Goal: Information Seeking & Learning: Learn about a topic

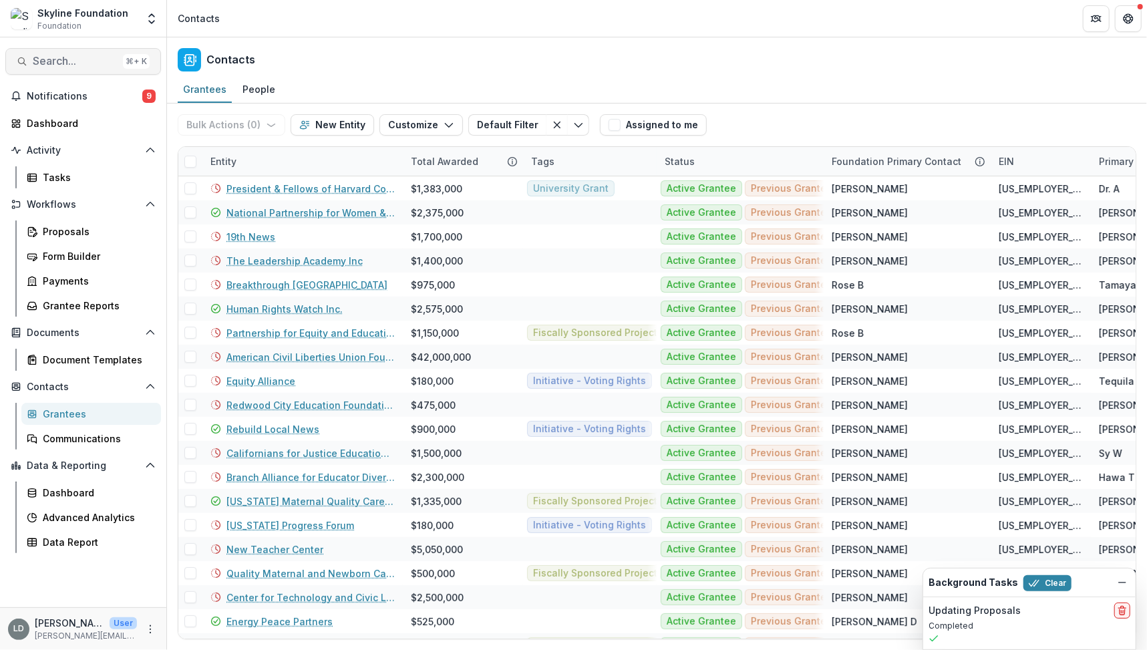
click at [69, 61] on span "Search..." at bounding box center [75, 61] width 85 height 13
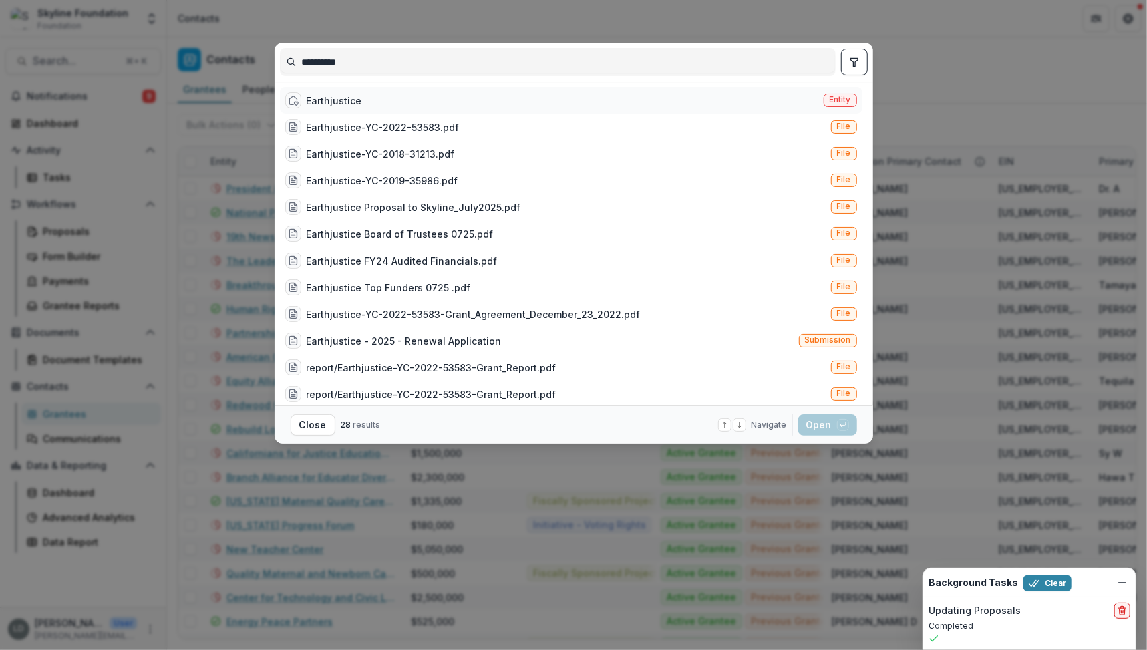
type input "**********"
click at [349, 98] on div "Earthjustice" at bounding box center [334, 101] width 55 height 14
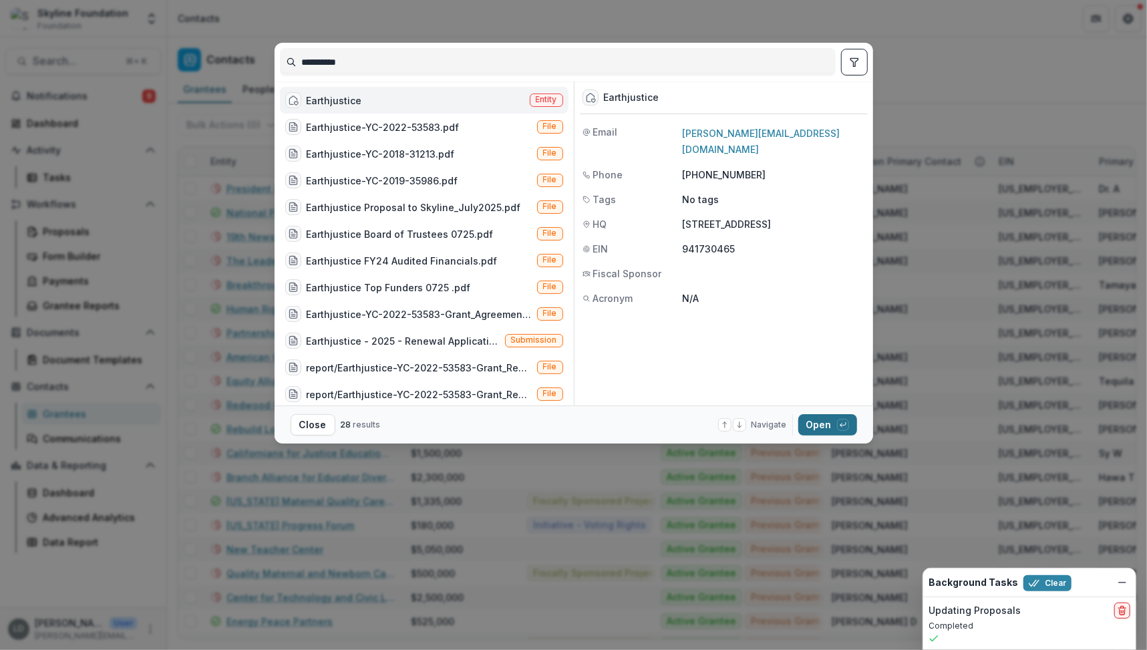
click at [819, 428] on button "Open with enter key" at bounding box center [827, 424] width 59 height 21
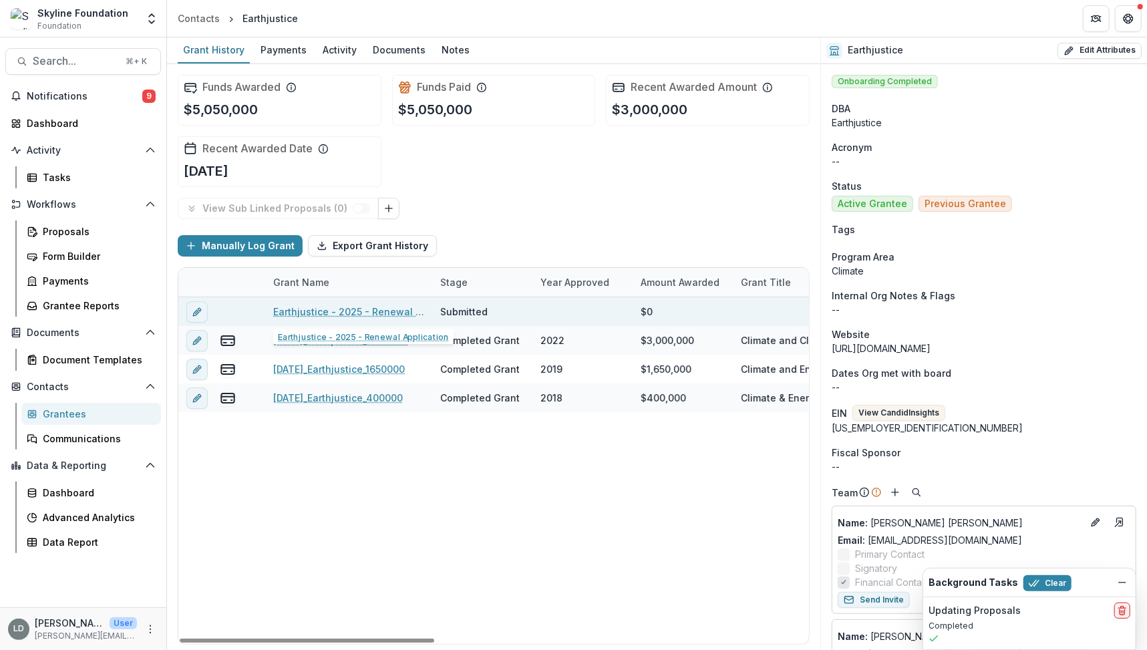
click at [339, 316] on link "Earthjustice - 2025 - Renewal Application" at bounding box center [348, 312] width 151 height 14
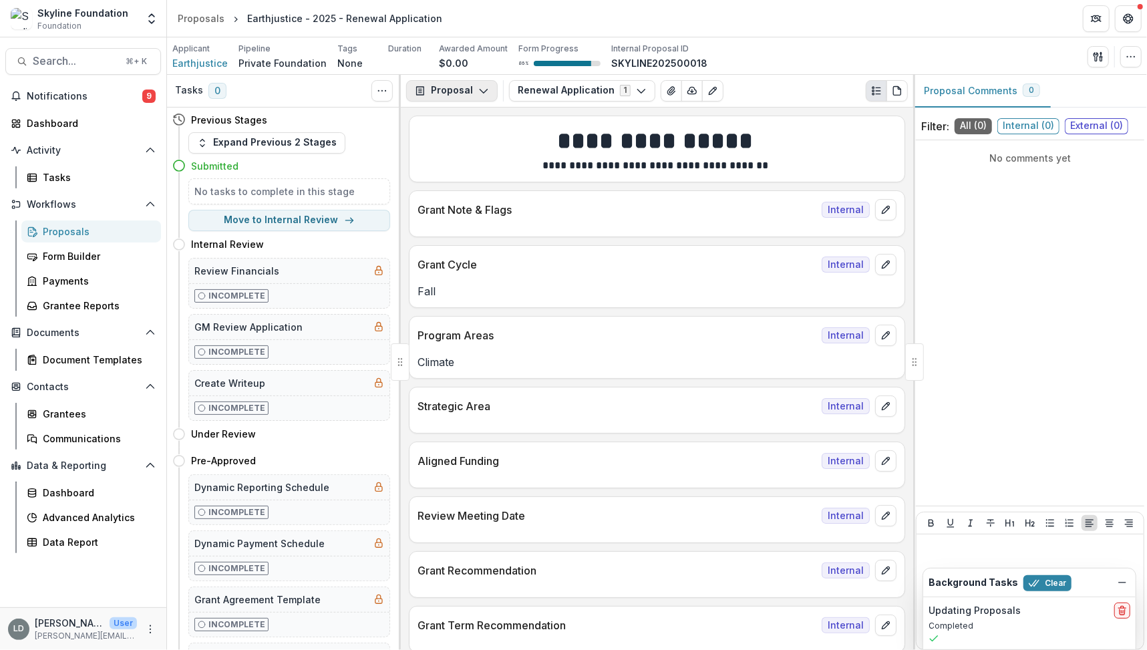
click at [485, 92] on icon "button" at bounding box center [483, 91] width 11 height 11
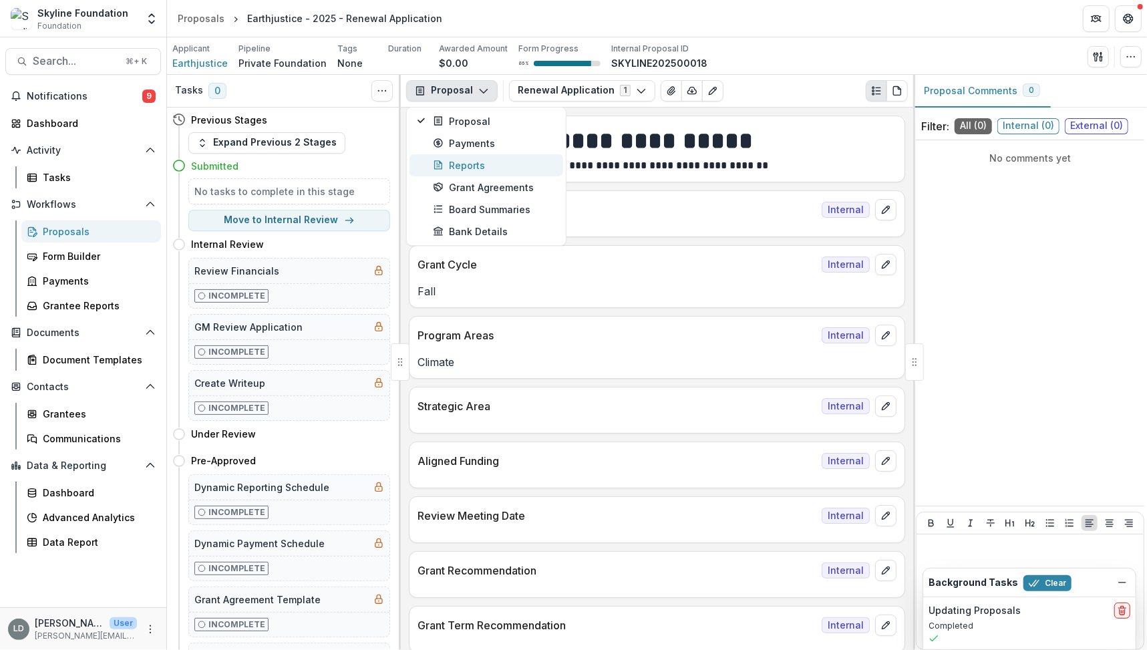
click at [484, 160] on div "Reports" at bounding box center [494, 165] width 122 height 14
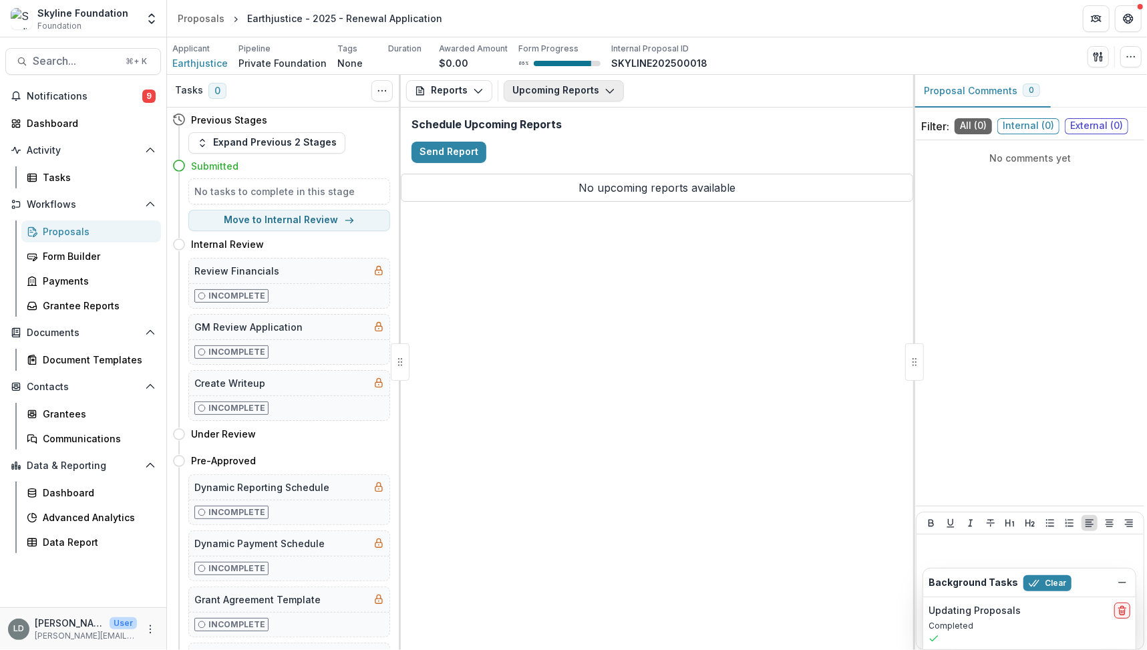
click at [538, 90] on button "Upcoming Reports" at bounding box center [564, 90] width 120 height 21
click at [204, 61] on span "Earthjustice" at bounding box center [199, 63] width 55 height 14
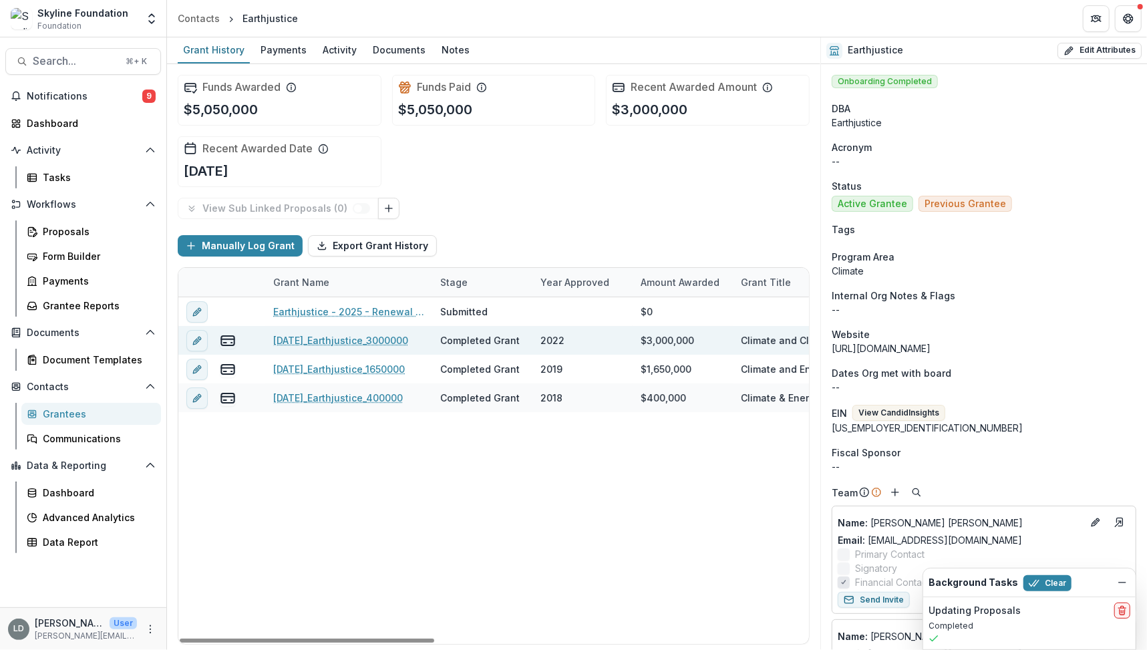
click at [359, 342] on link "[DATE]_Earthjustice_3000000" at bounding box center [340, 340] width 135 height 14
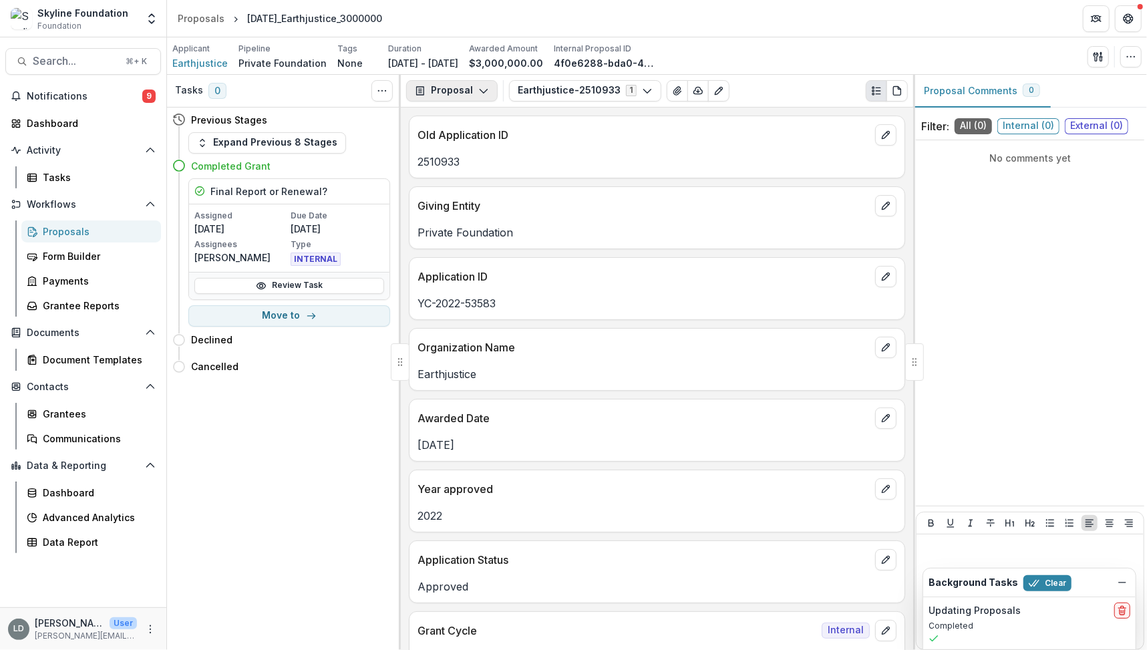
click at [456, 95] on button "Proposal" at bounding box center [452, 90] width 92 height 21
click at [470, 162] on div "Reports" at bounding box center [494, 165] width 122 height 14
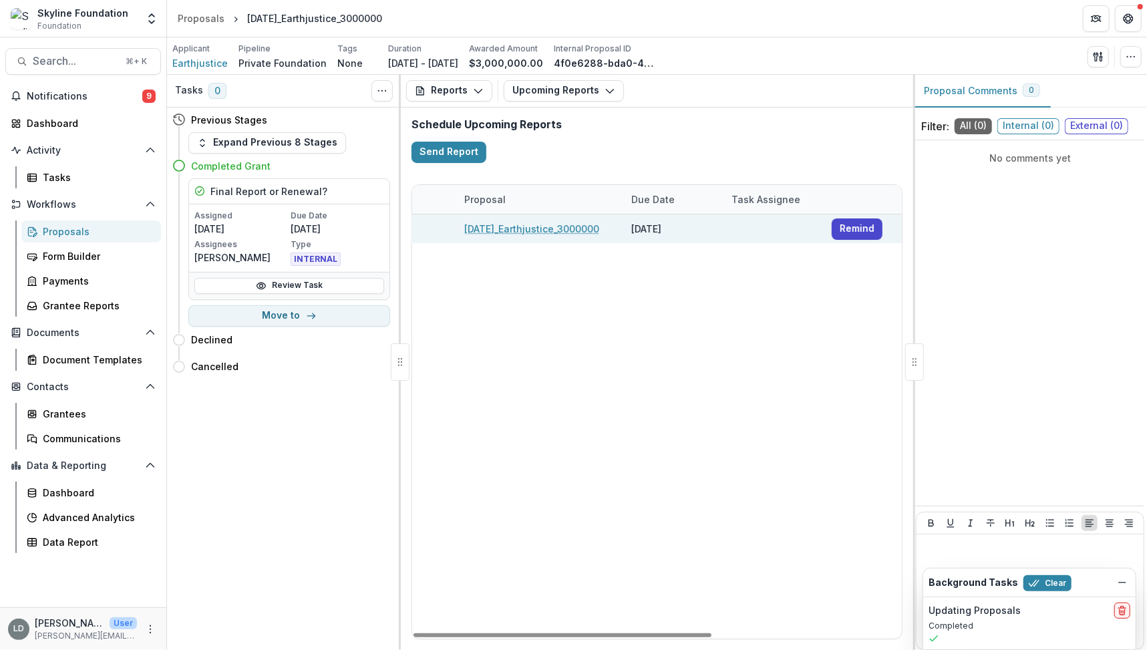
scroll to position [0, 311]
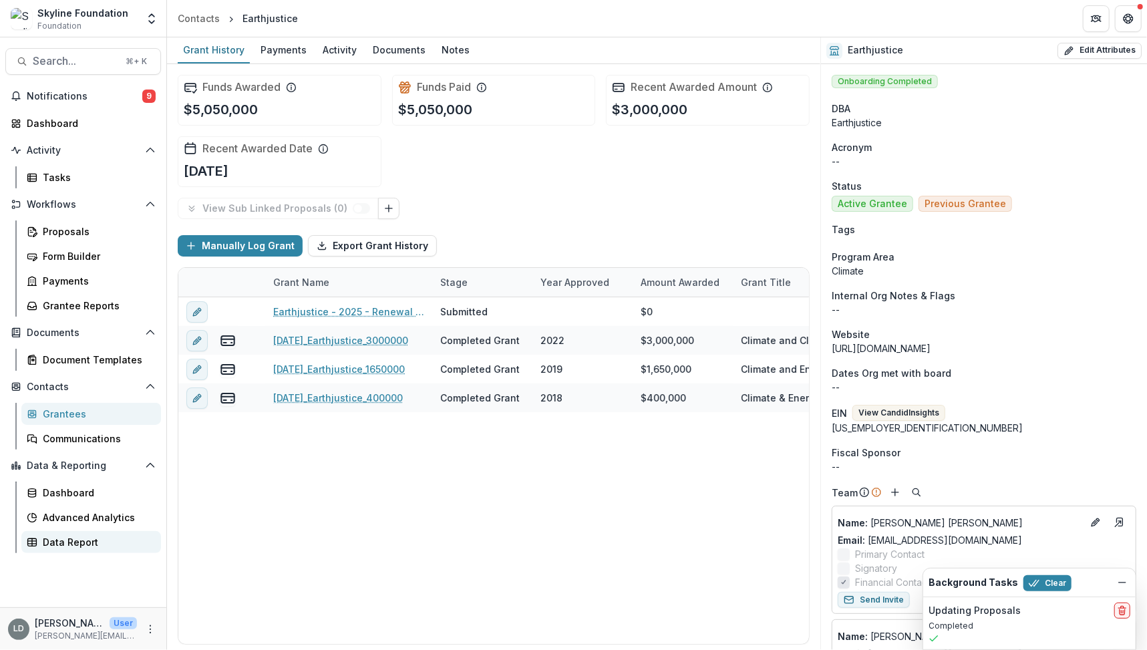
click at [90, 540] on div "Data Report" at bounding box center [97, 542] width 108 height 14
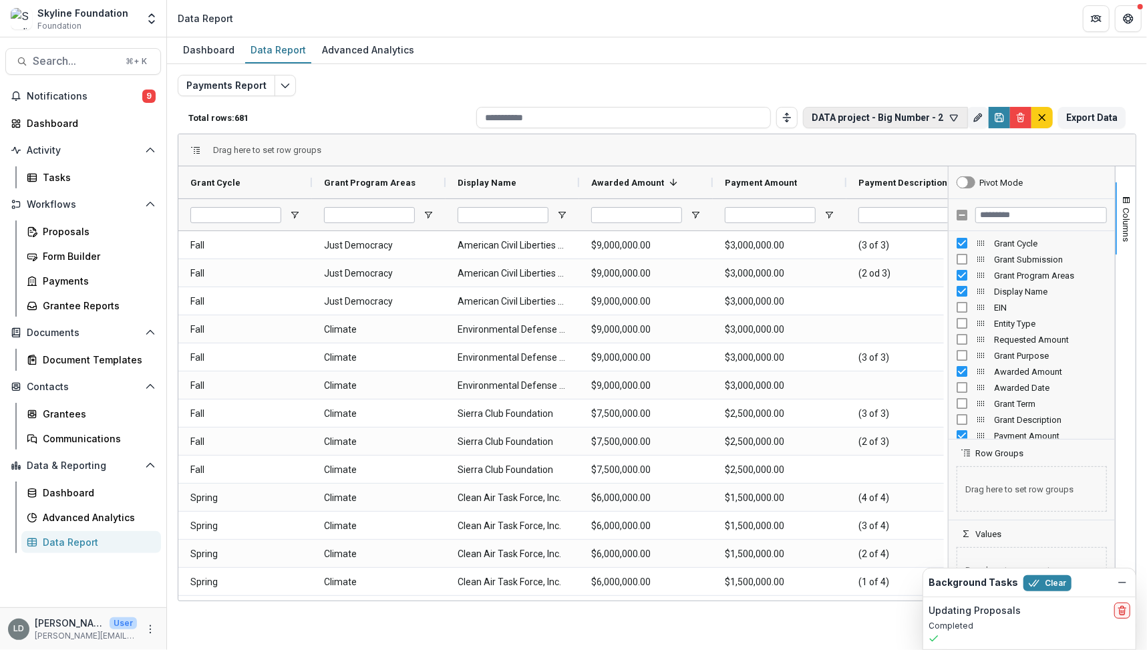
click at [952, 117] on icon "button" at bounding box center [954, 117] width 11 height 11
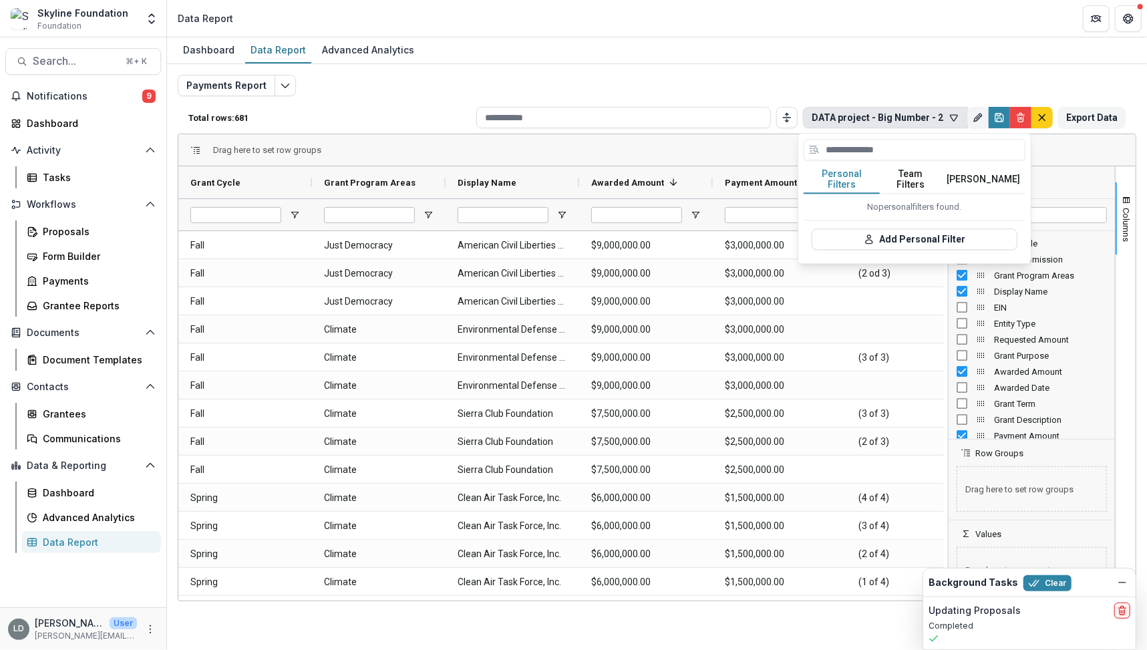
click at [931, 164] on div at bounding box center [915, 152] width 222 height 27
click at [931, 172] on button "Team Filters" at bounding box center [910, 180] width 61 height 28
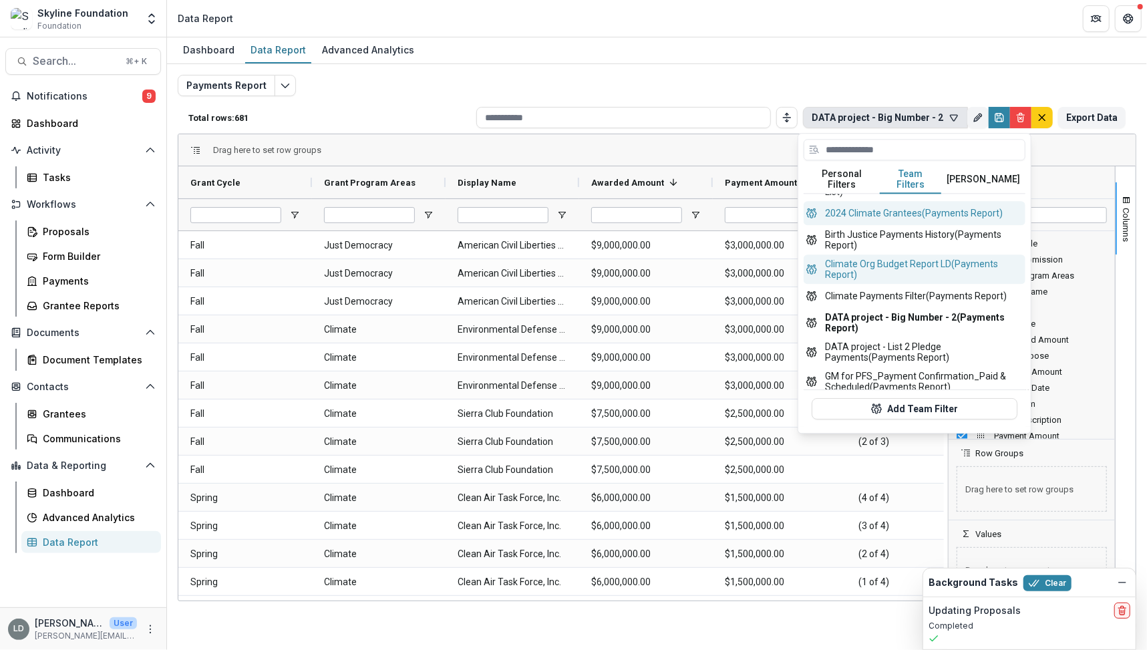
scroll to position [47, 0]
click at [908, 255] on button "Climate Org Budget Report LD (Payments Report)" at bounding box center [915, 268] width 222 height 29
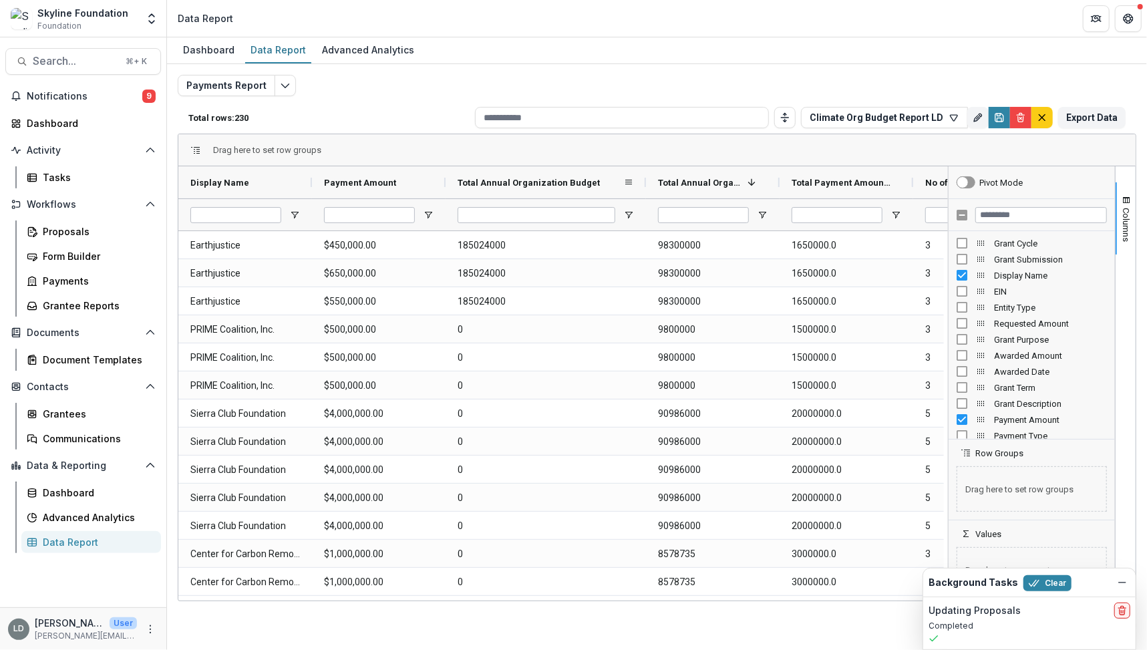
drag, startPoint x: 577, startPoint y: 180, endPoint x: 644, endPoint y: 178, distance: 66.8
click at [644, 178] on div at bounding box center [645, 182] width 5 height 32
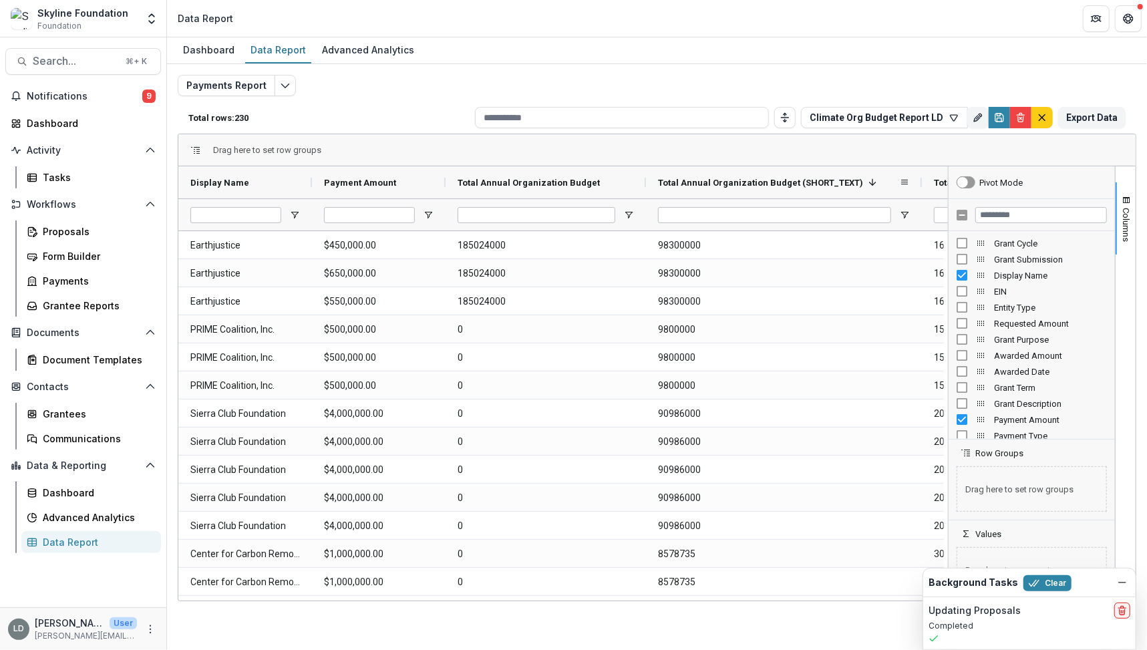
drag, startPoint x: 778, startPoint y: 182, endPoint x: 921, endPoint y: 176, distance: 142.4
click at [921, 176] on div at bounding box center [921, 182] width 5 height 32
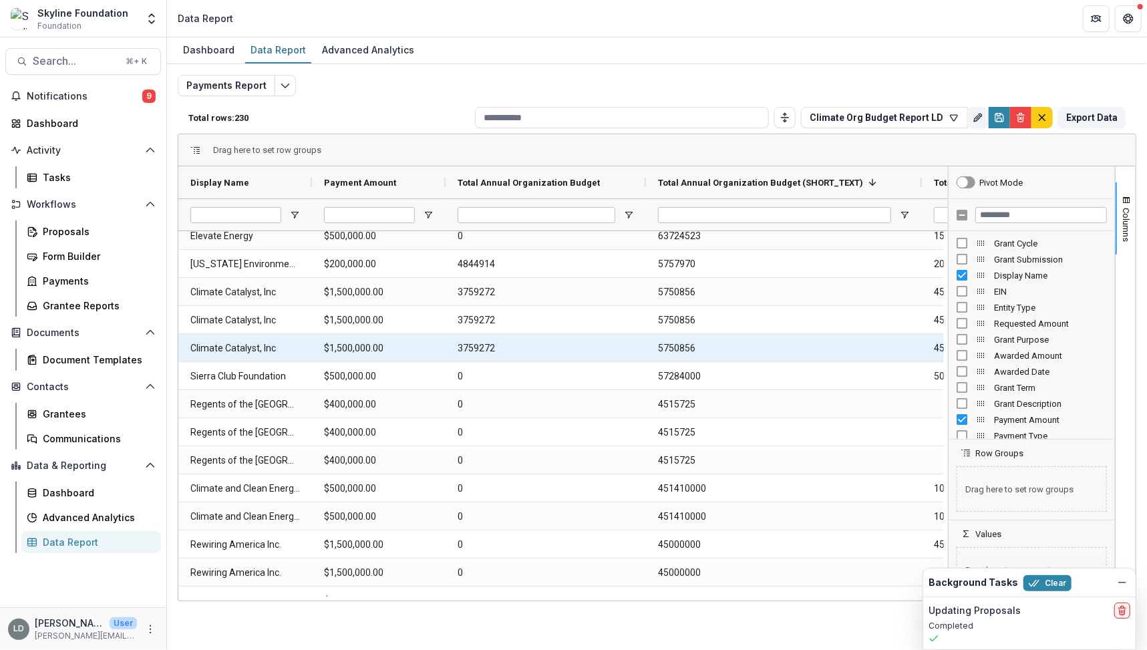
scroll to position [824, 0]
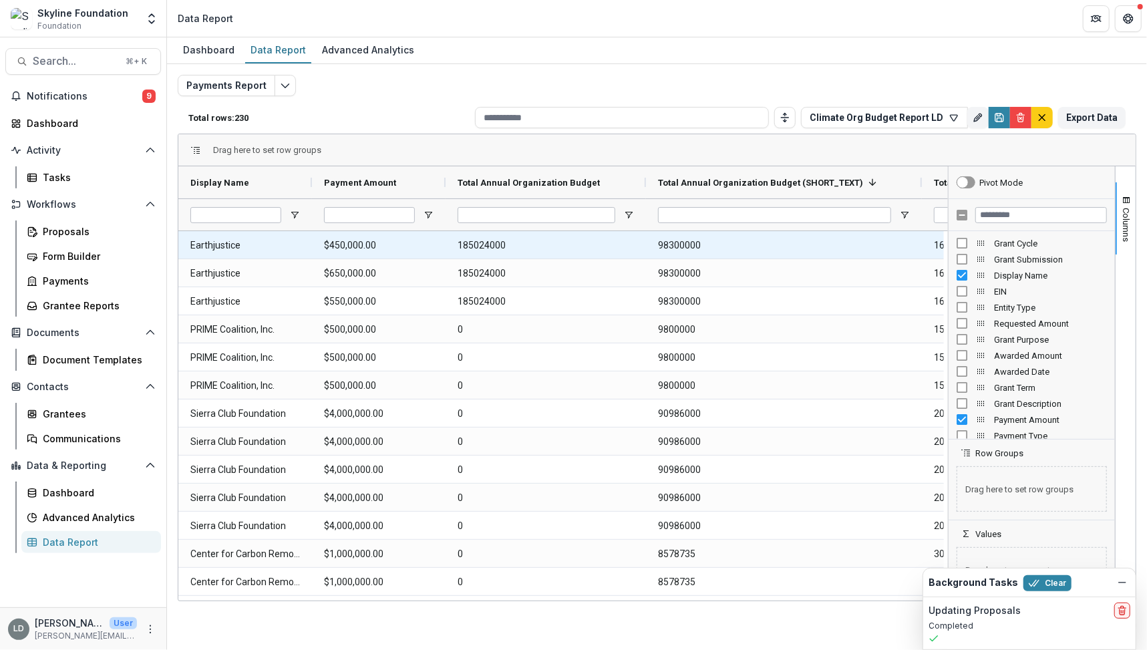
click at [218, 241] on Name-2643 "Earthjustice" at bounding box center [245, 245] width 110 height 27
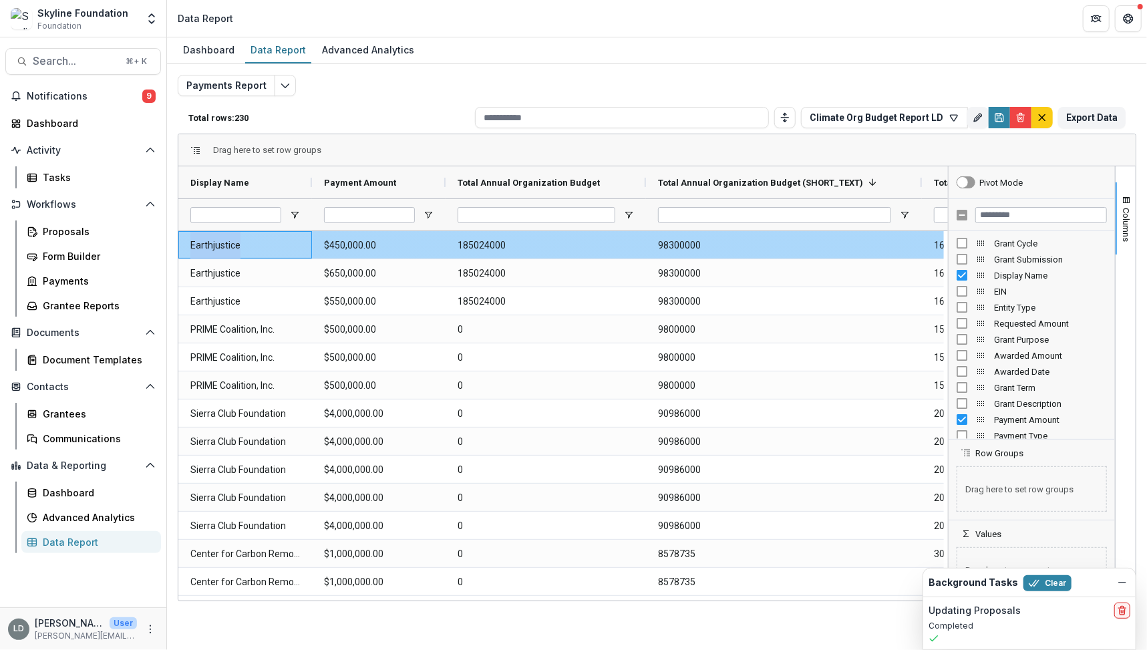
click at [218, 241] on Name-2643 "Earthjustice" at bounding box center [245, 245] width 110 height 27
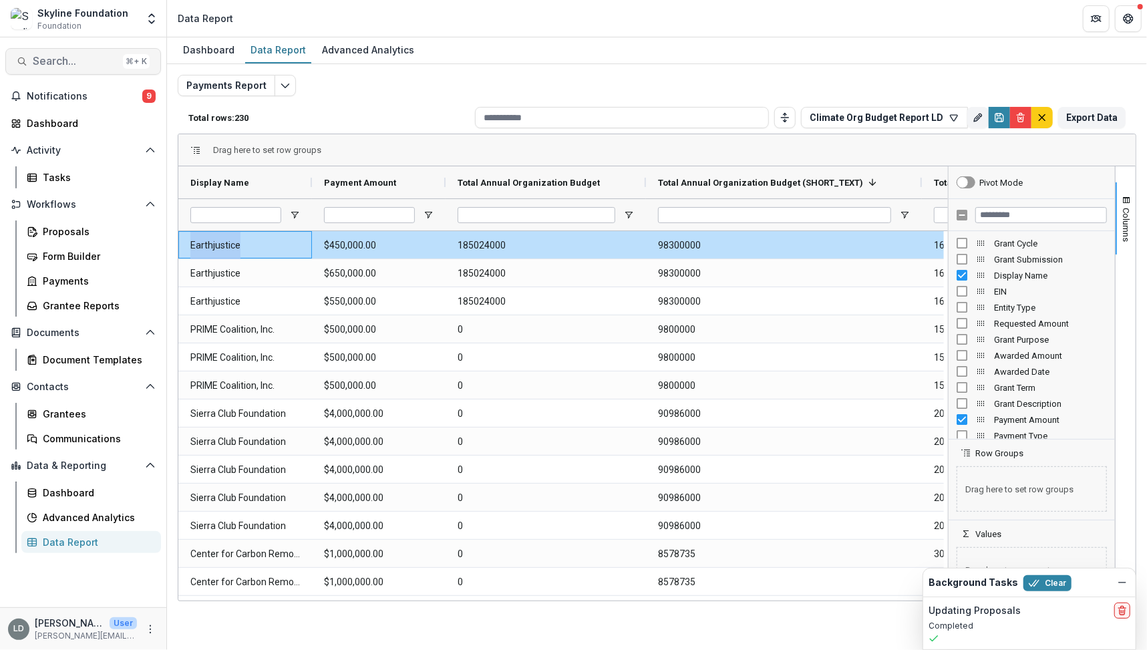
click at [77, 62] on span "Search..." at bounding box center [75, 61] width 85 height 13
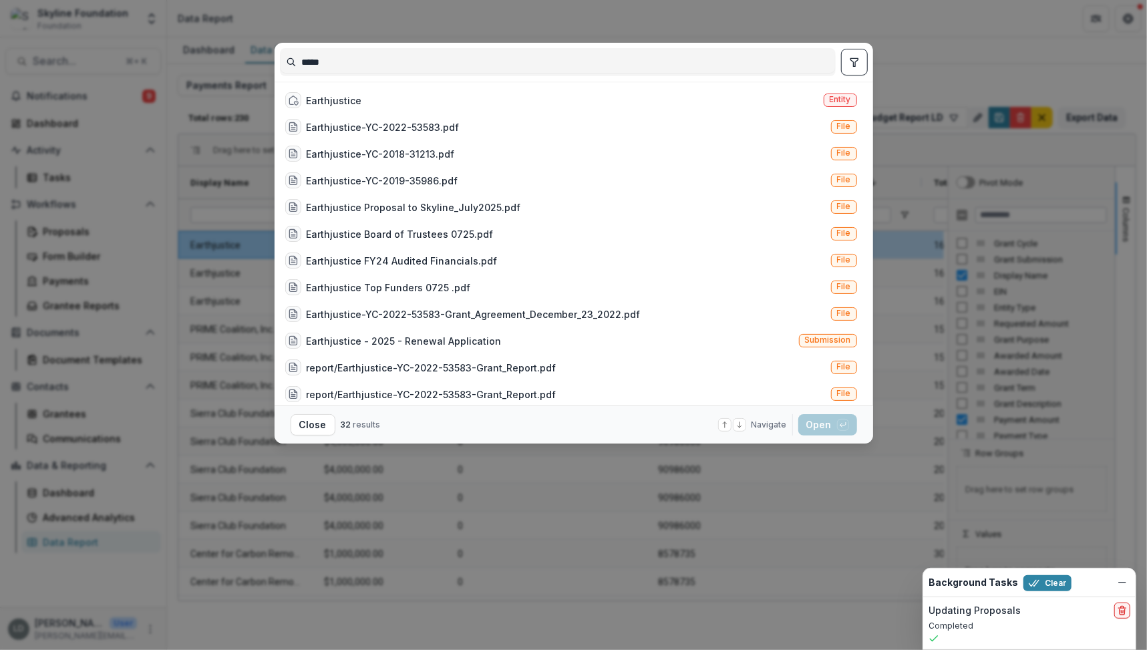
type input "*****"
click at [489, 21] on div "***** Earthjustice Entity Earthjustice-YC-2022-53583.pdf File Earthjustice-YC-2…" at bounding box center [573, 325] width 1147 height 650
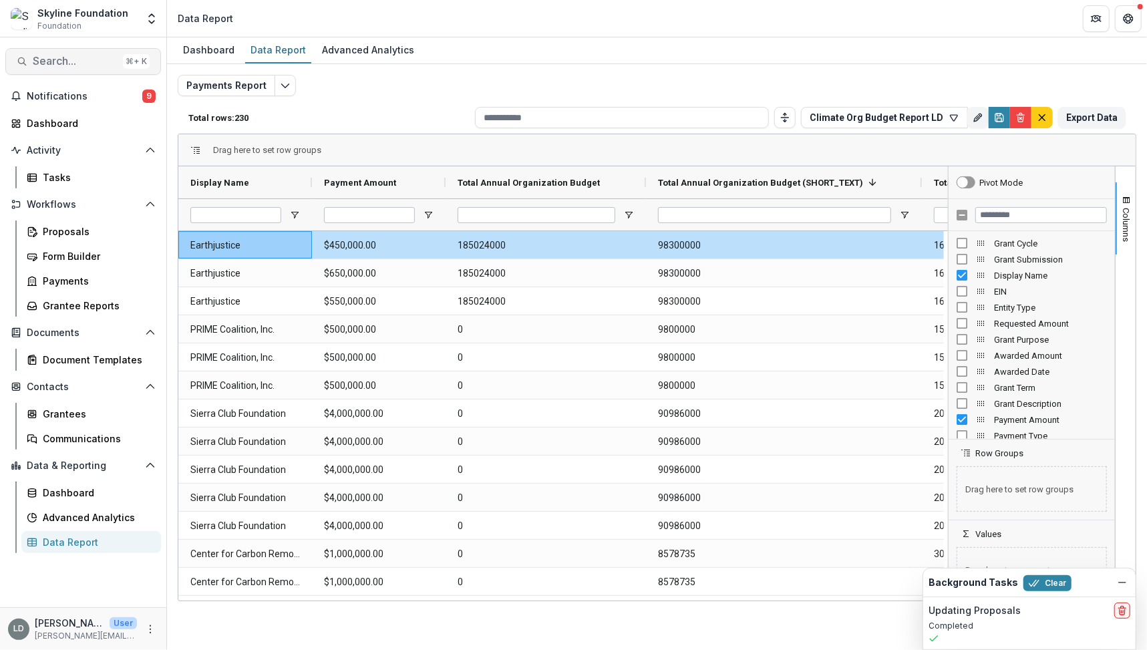
click at [72, 57] on span "Search..." at bounding box center [75, 61] width 85 height 13
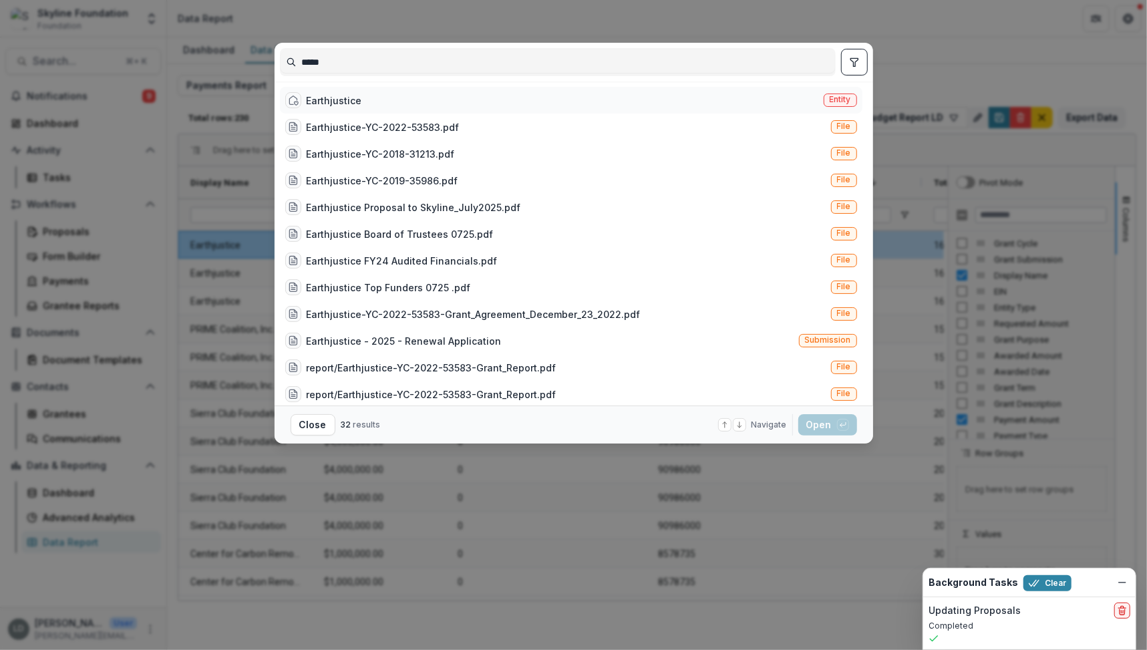
click at [322, 99] on div "Earthjustice" at bounding box center [334, 101] width 55 height 14
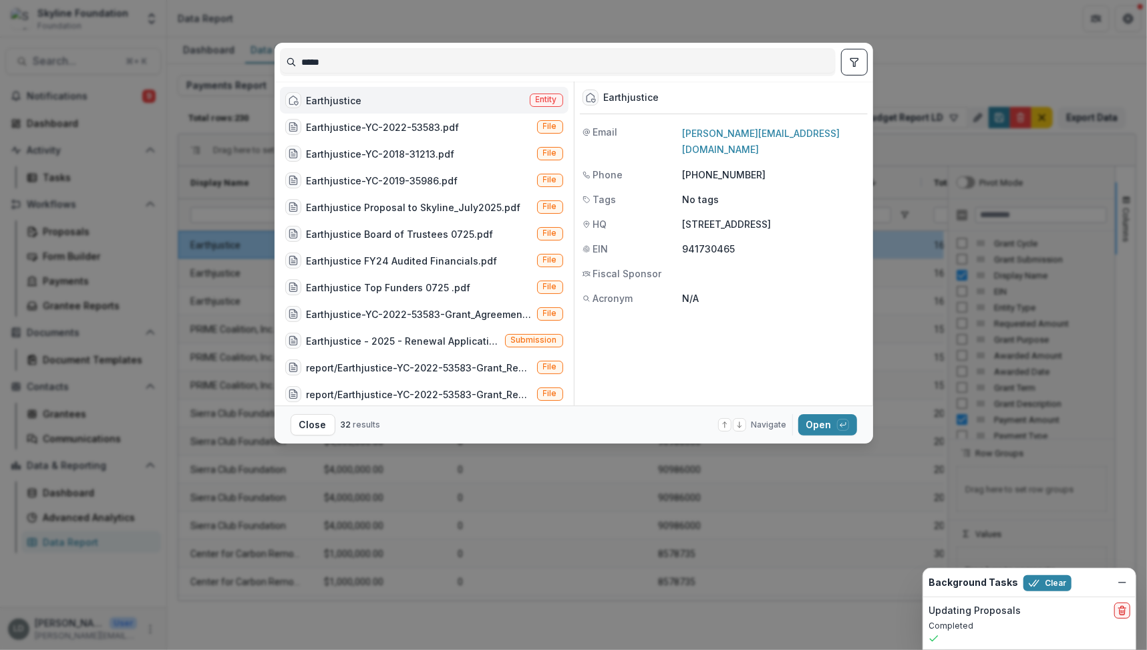
click at [353, 98] on div "Earthjustice" at bounding box center [334, 101] width 55 height 14
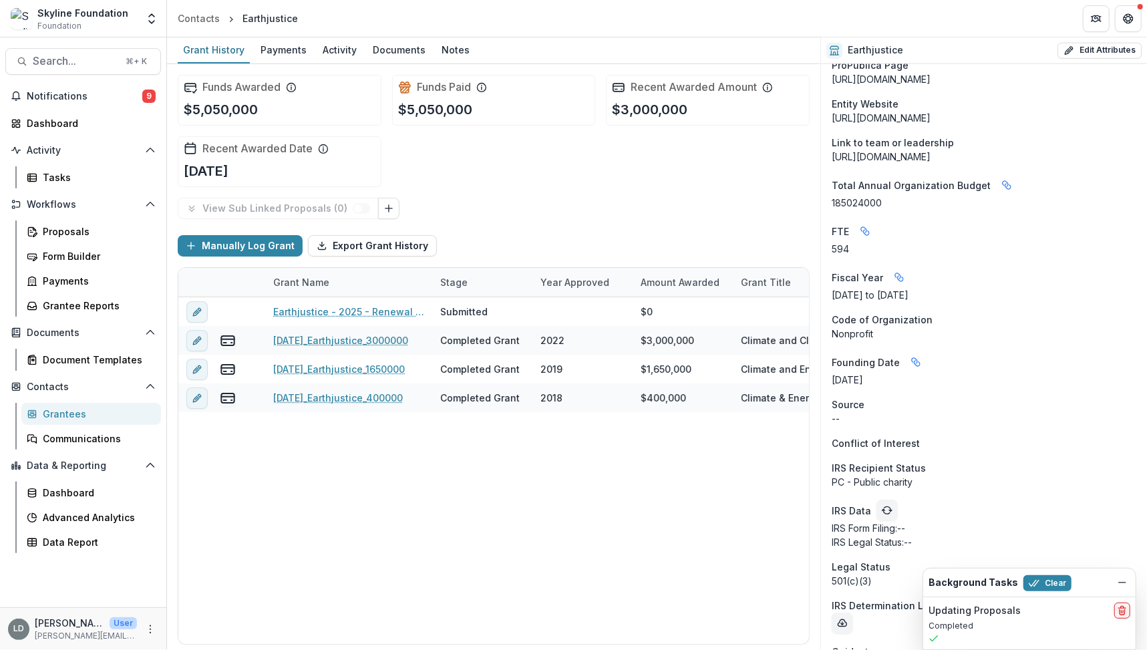
scroll to position [1049, 0]
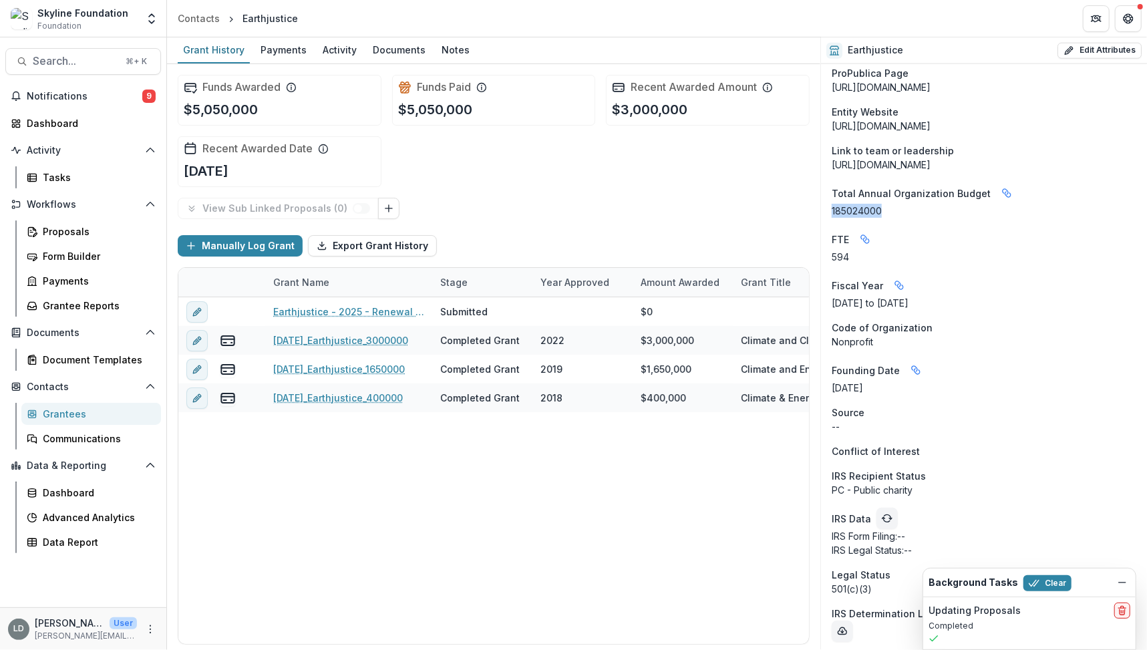
drag, startPoint x: 881, startPoint y: 210, endPoint x: 826, endPoint y: 211, distance: 54.1
click at [826, 211] on div "Onboarding Completed DBA Earthjustice Acronym -- Status Active Grantee Previous…" at bounding box center [984, 356] width 326 height 2682
click at [1001, 190] on icon "Linked binding" at bounding box center [1006, 193] width 11 height 11
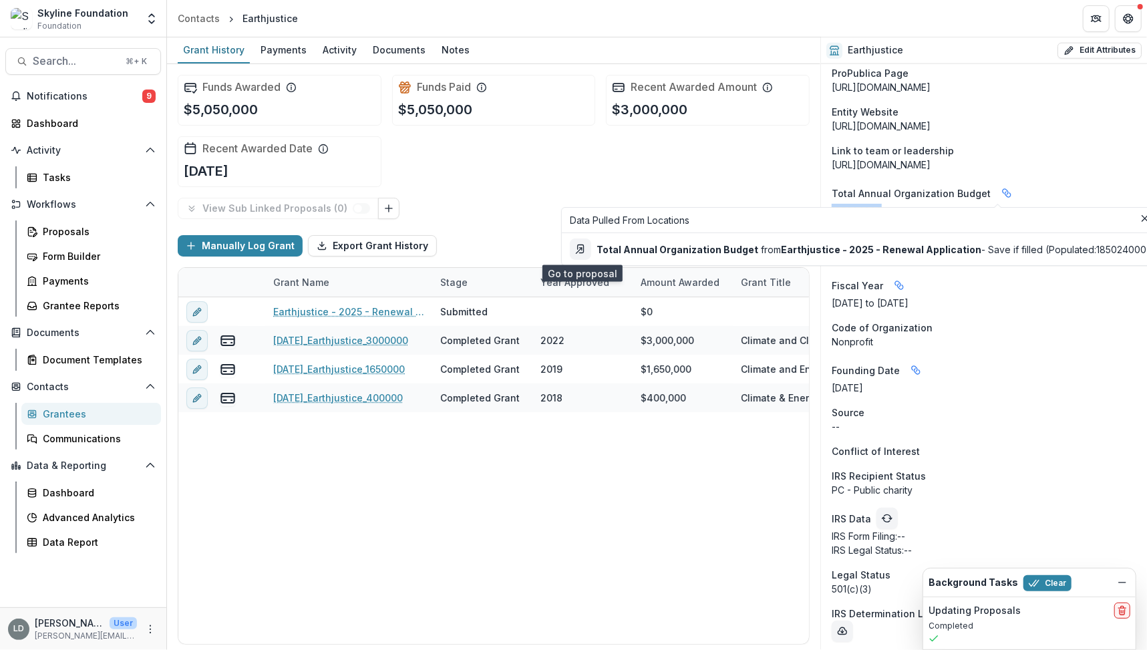
click at [581, 250] on icon "Go to proposal" at bounding box center [580, 249] width 11 height 11
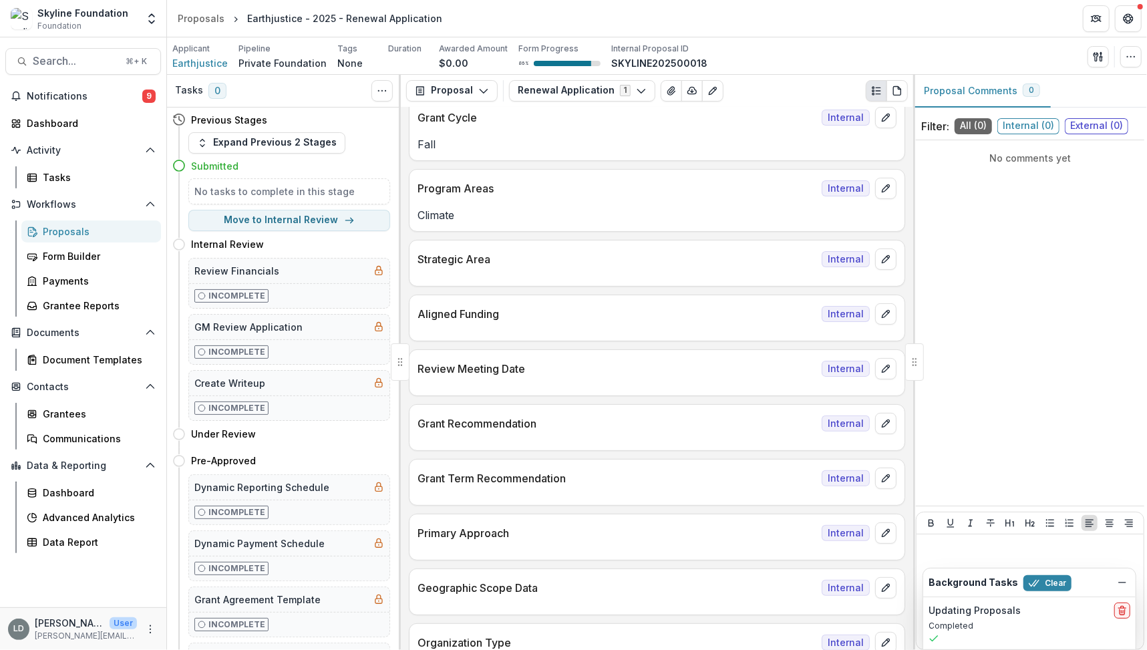
scroll to position [132, 0]
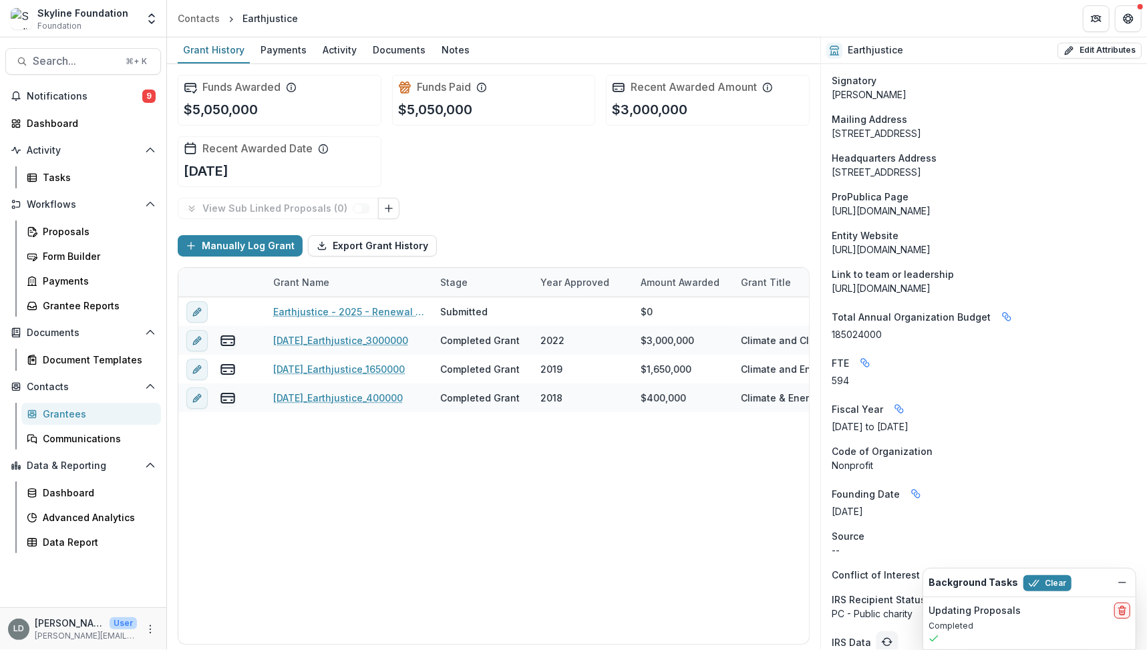
scroll to position [923, 0]
click at [1001, 313] on icon "Linked binding" at bounding box center [1006, 318] width 11 height 11
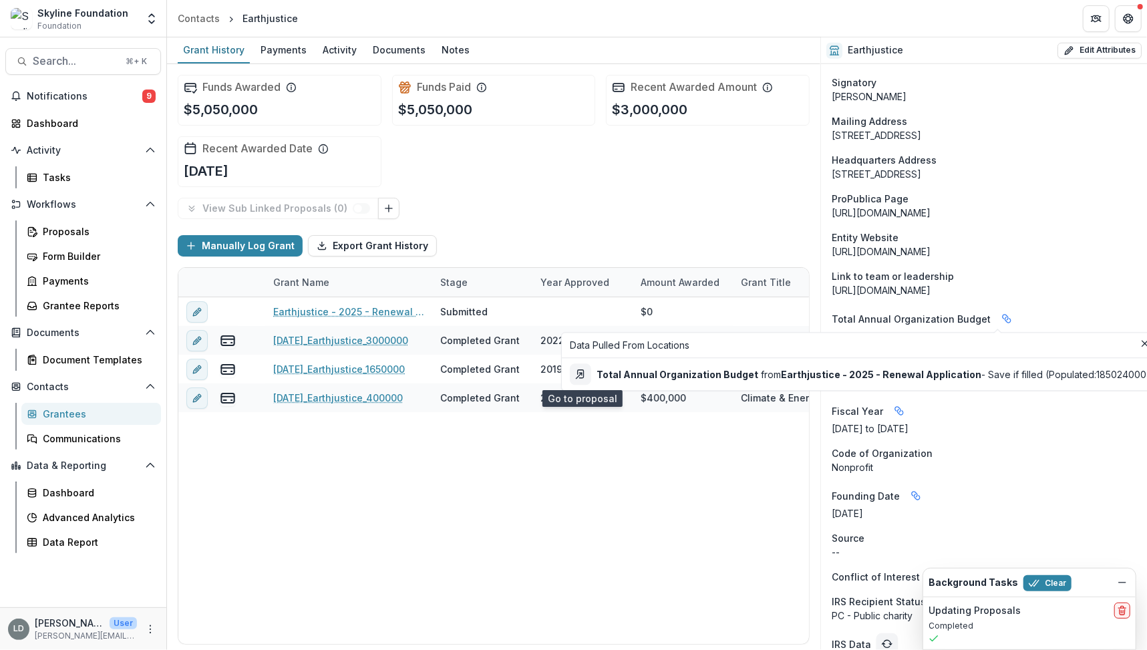
click at [579, 377] on icon "Go to proposal" at bounding box center [581, 374] width 6 height 8
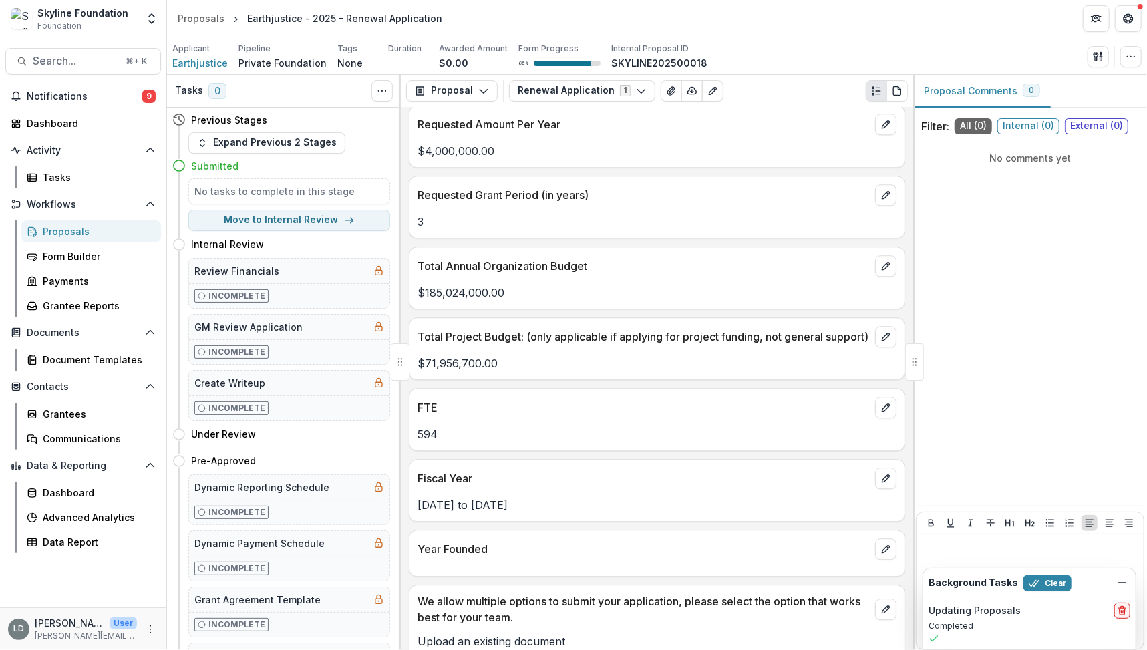
scroll to position [2393, 0]
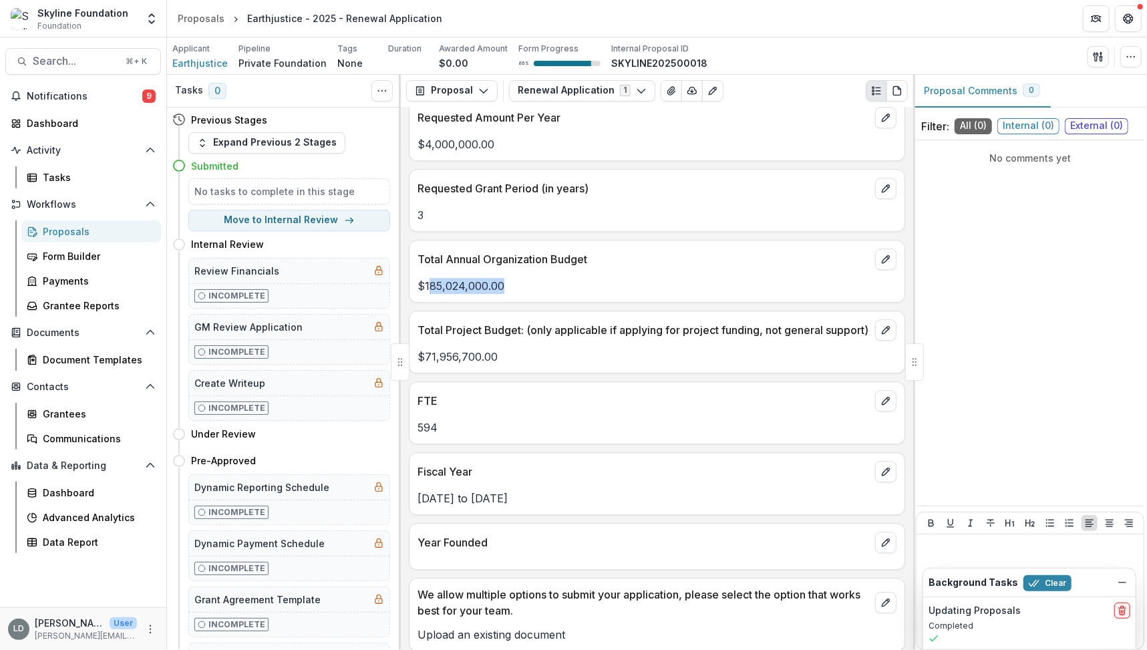
drag, startPoint x: 427, startPoint y: 268, endPoint x: 546, endPoint y: 265, distance: 119.6
click at [546, 278] on p "$185,024,000.00" at bounding box center [657, 286] width 479 height 16
click at [543, 278] on p "$185,024,000.00" at bounding box center [657, 286] width 479 height 16
drag, startPoint x: 422, startPoint y: 264, endPoint x: 514, endPoint y: 265, distance: 92.2
click at [514, 278] on p "$185,024,000.00" at bounding box center [657, 286] width 479 height 16
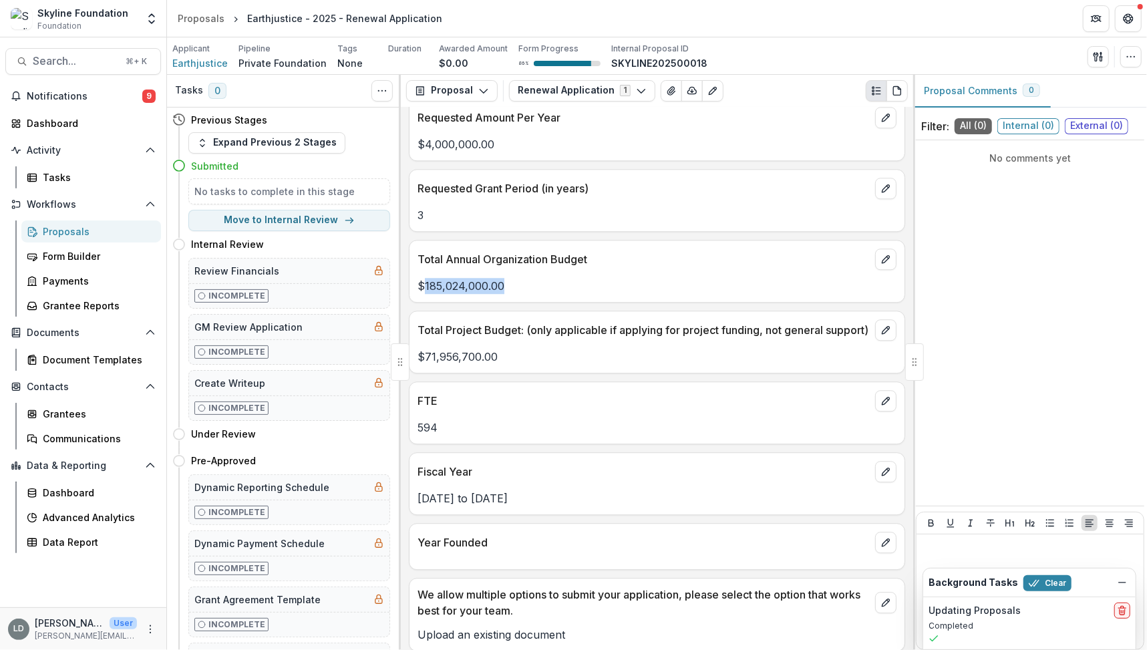
click at [514, 278] on p "$185,024,000.00" at bounding box center [657, 286] width 479 height 16
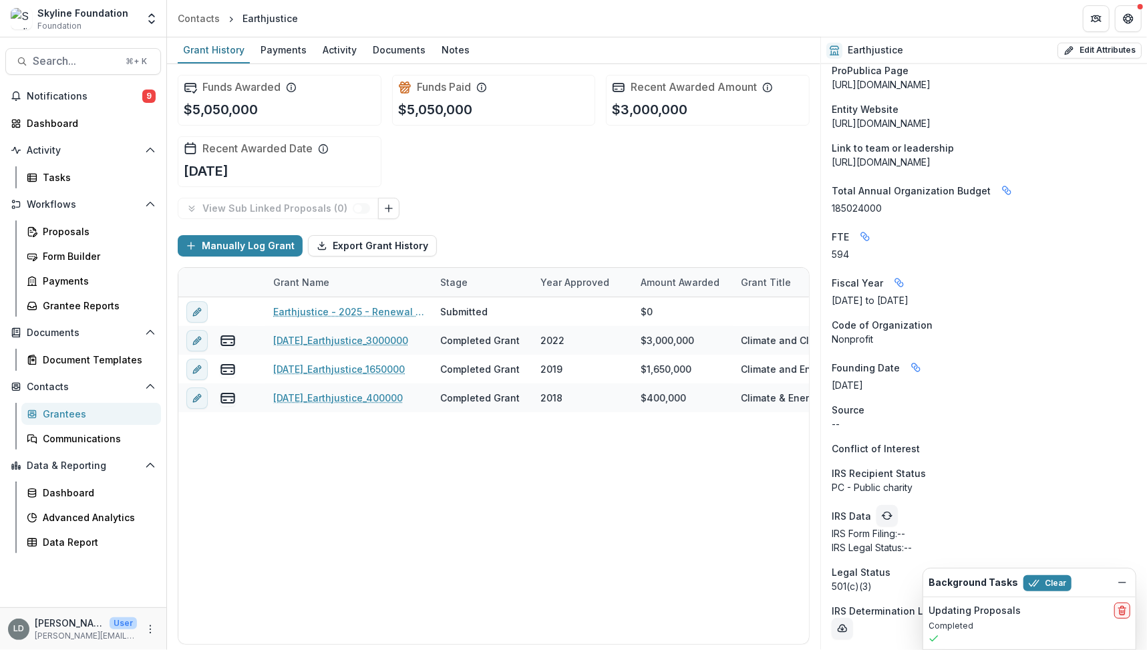
scroll to position [1054, 0]
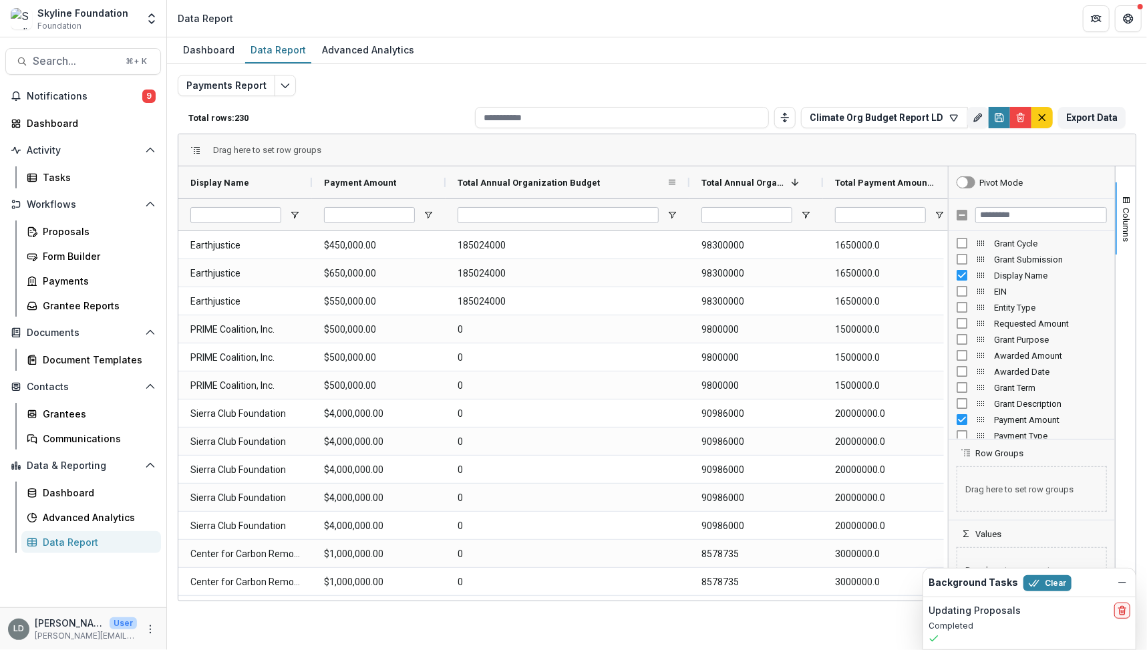
drag, startPoint x: 577, startPoint y: 181, endPoint x: 687, endPoint y: 180, distance: 110.2
click at [687, 180] on div at bounding box center [689, 182] width 5 height 32
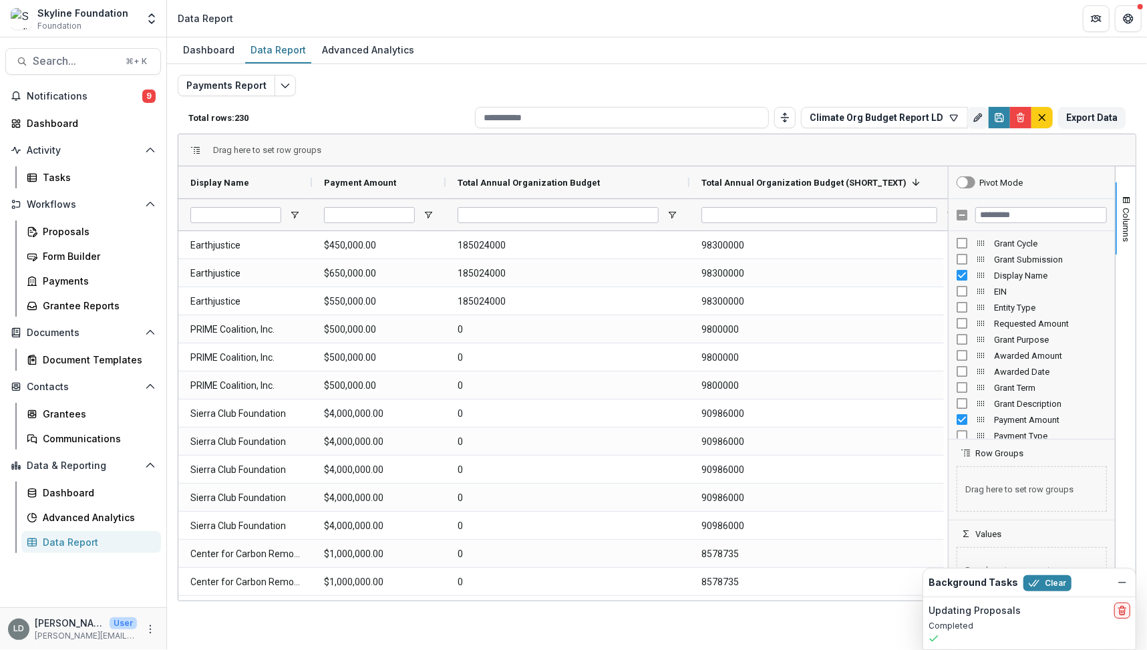
click at [967, 178] on div "Display Name Payment Amount Total Annual Organization Budget 1 0" at bounding box center [656, 383] width 957 height 434
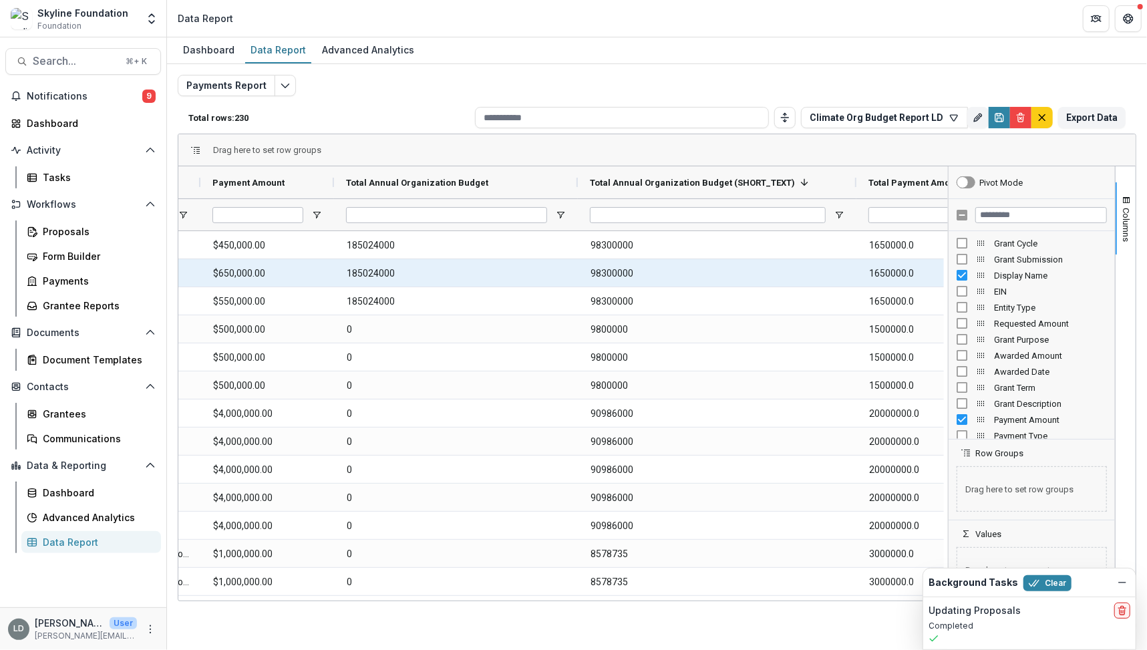
scroll to position [0, 115]
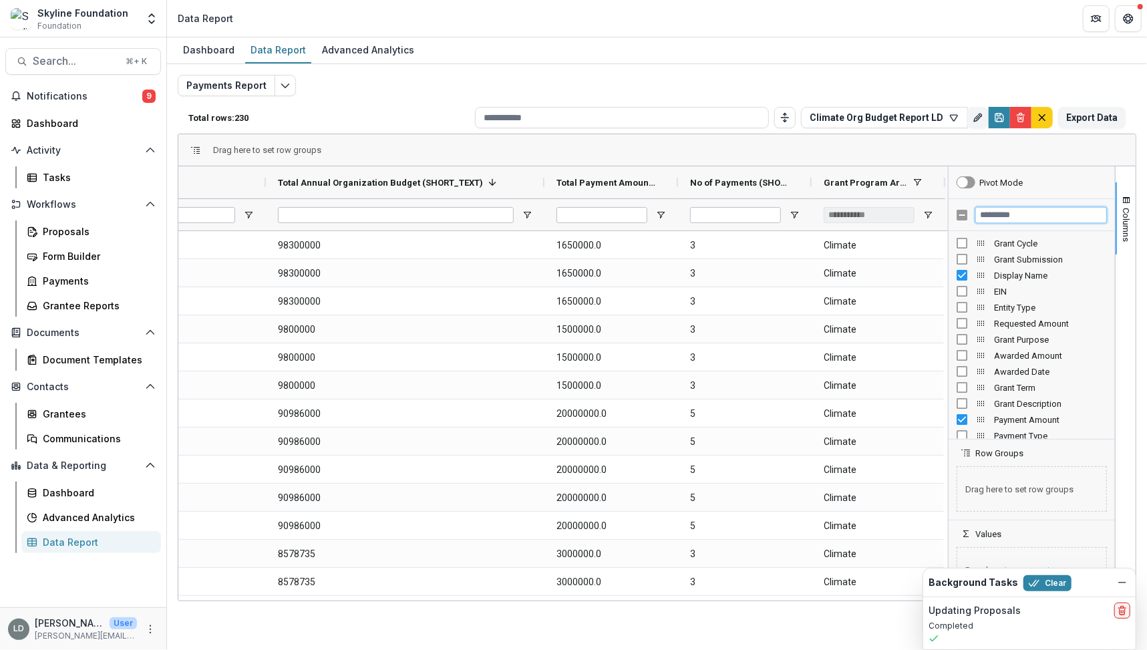
click at [997, 215] on input "Filter Columns Input" at bounding box center [1041, 215] width 132 height 16
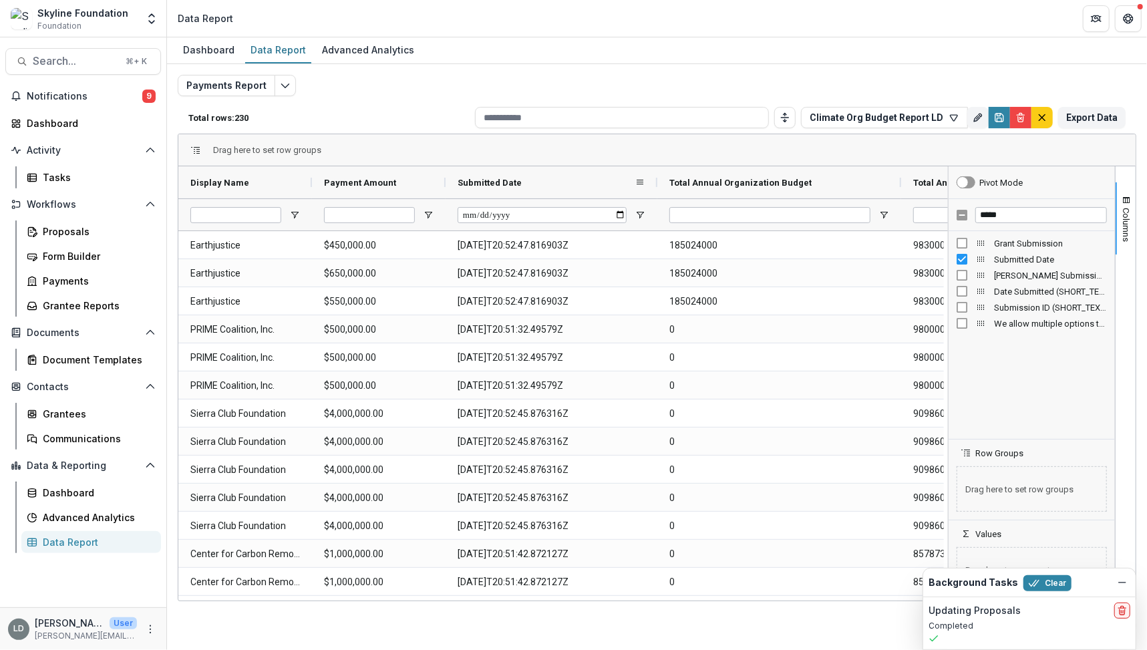
drag, startPoint x: 581, startPoint y: 174, endPoint x: 659, endPoint y: 179, distance: 78.3
click at [659, 179] on div at bounding box center [657, 182] width 5 height 32
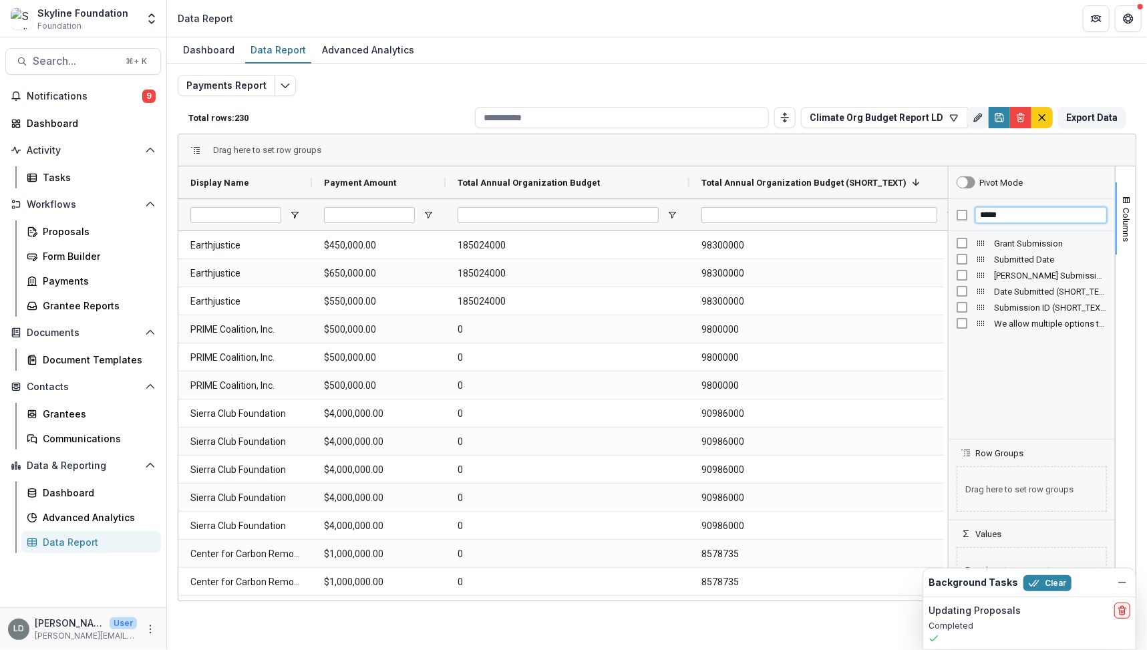
click at [1006, 213] on input "*****" at bounding box center [1041, 215] width 132 height 16
type input "*******"
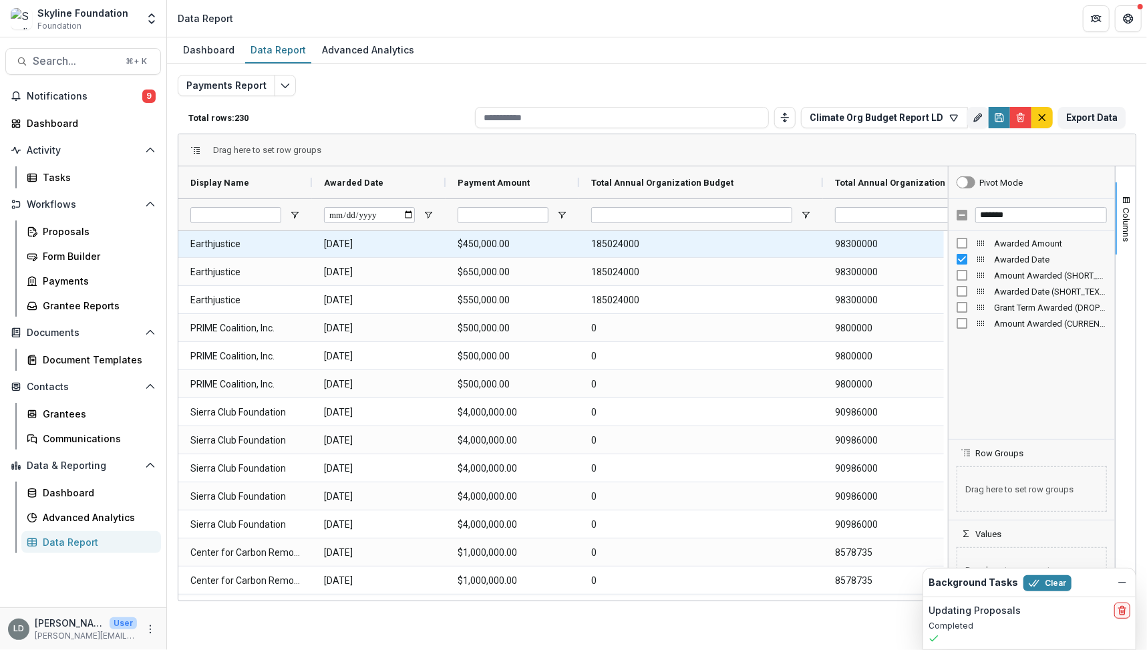
scroll to position [1, 0]
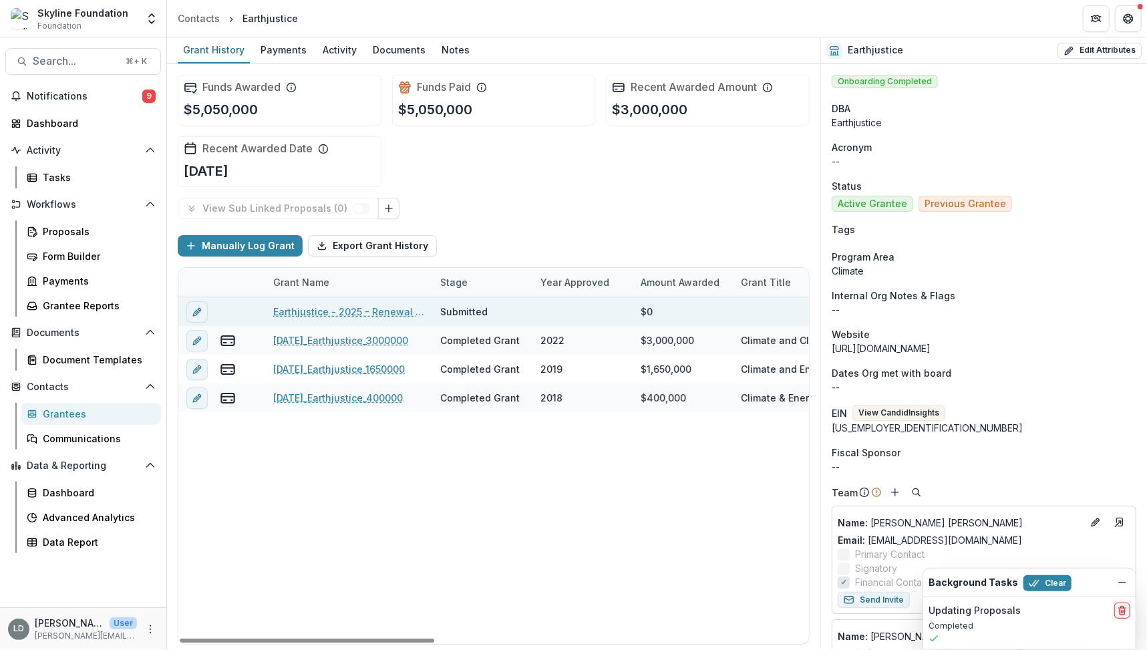
click at [360, 315] on link "Earthjustice - 2025 - Renewal Application" at bounding box center [348, 312] width 151 height 14
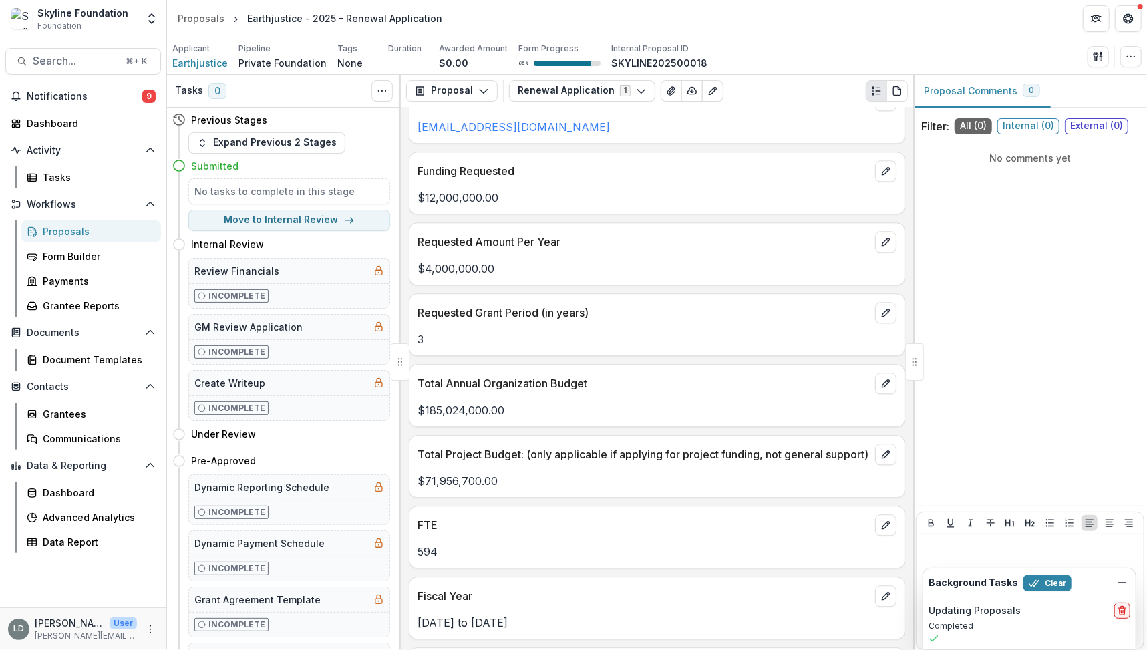
scroll to position [2238, 0]
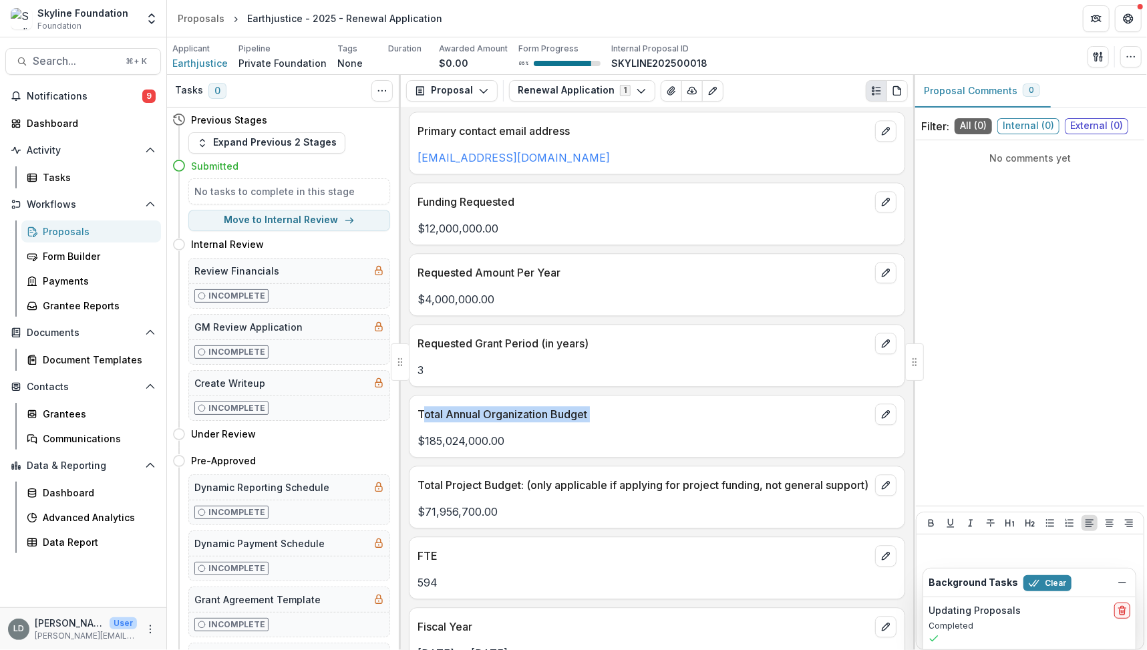
drag, startPoint x: 421, startPoint y: 393, endPoint x: 608, endPoint y: 406, distance: 187.5
click at [608, 406] on div "Total Annual Organization Budget $185,024,000.00" at bounding box center [657, 426] width 496 height 63
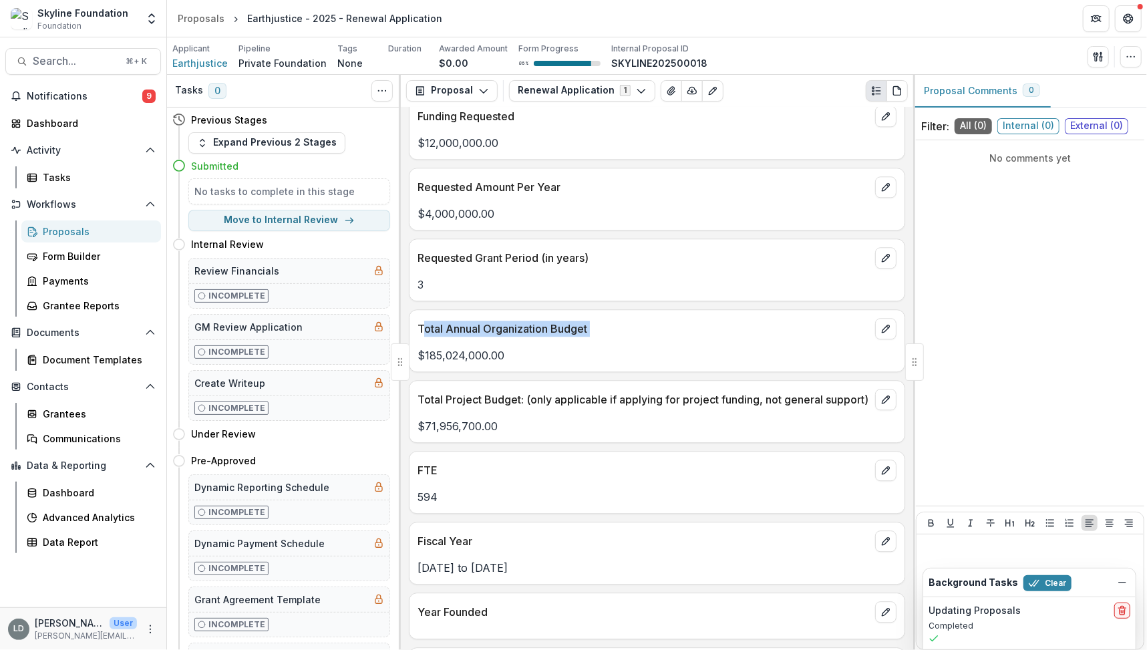
scroll to position [2505, 0]
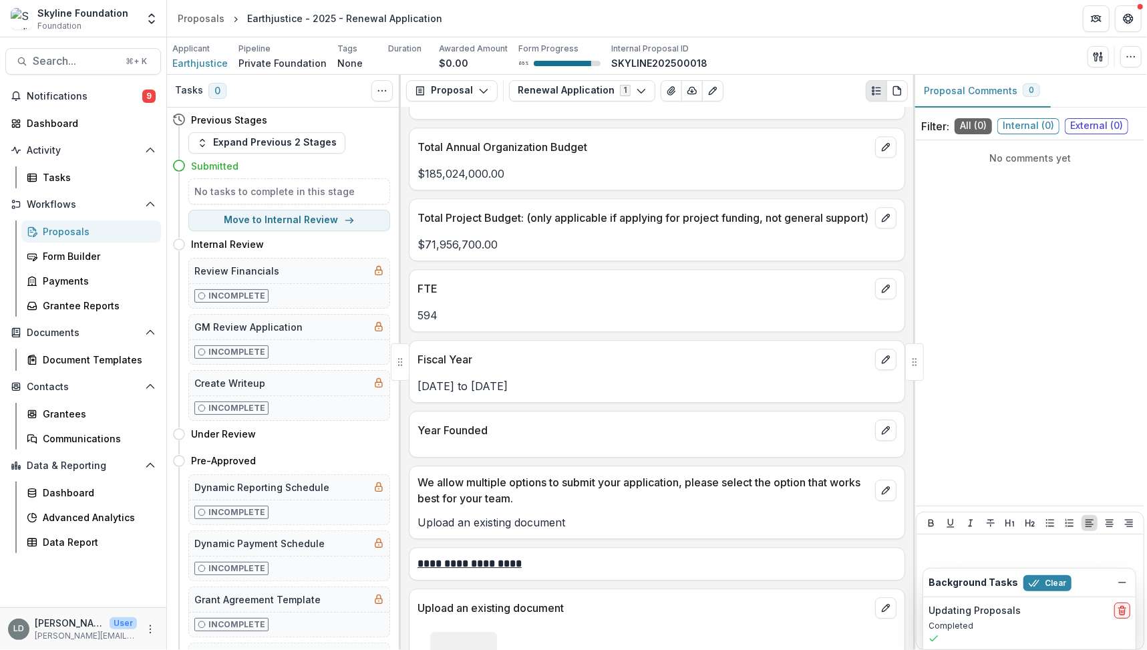
click at [428, 139] on p "Total Annual Organization Budget" at bounding box center [644, 147] width 452 height 16
drag, startPoint x: 581, startPoint y: 128, endPoint x: 490, endPoint y: 129, distance: 91.5
click at [492, 139] on p "Total Annual Organization Budget" at bounding box center [644, 147] width 452 height 16
click at [482, 139] on p "Total Annual Organization Budget" at bounding box center [644, 147] width 452 height 16
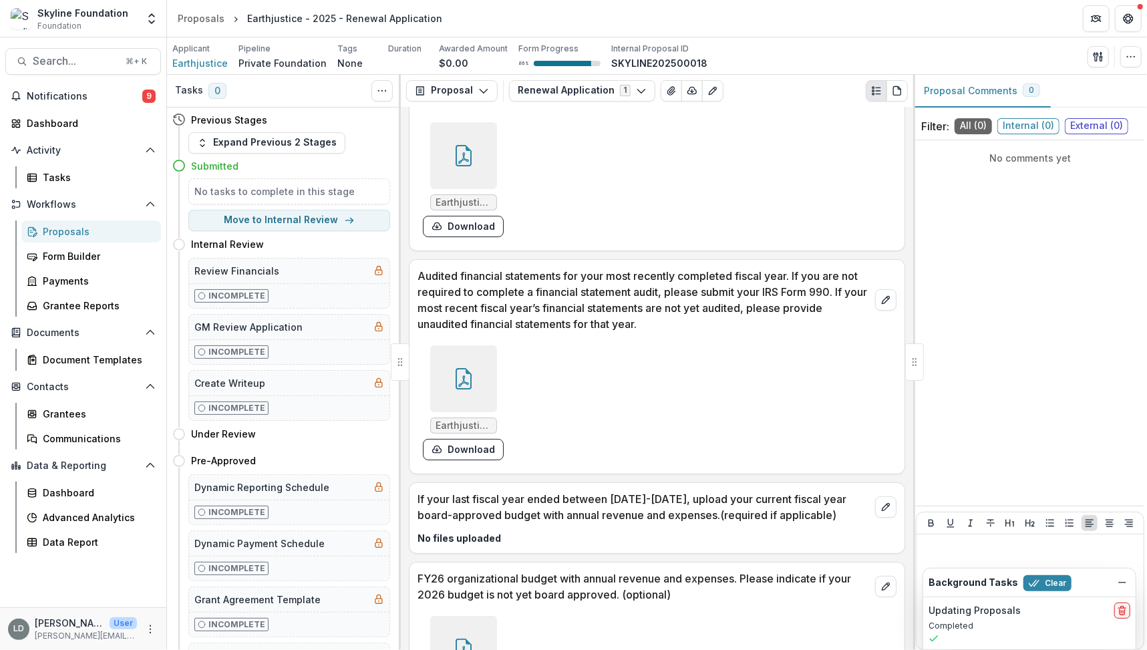
scroll to position [3422, 0]
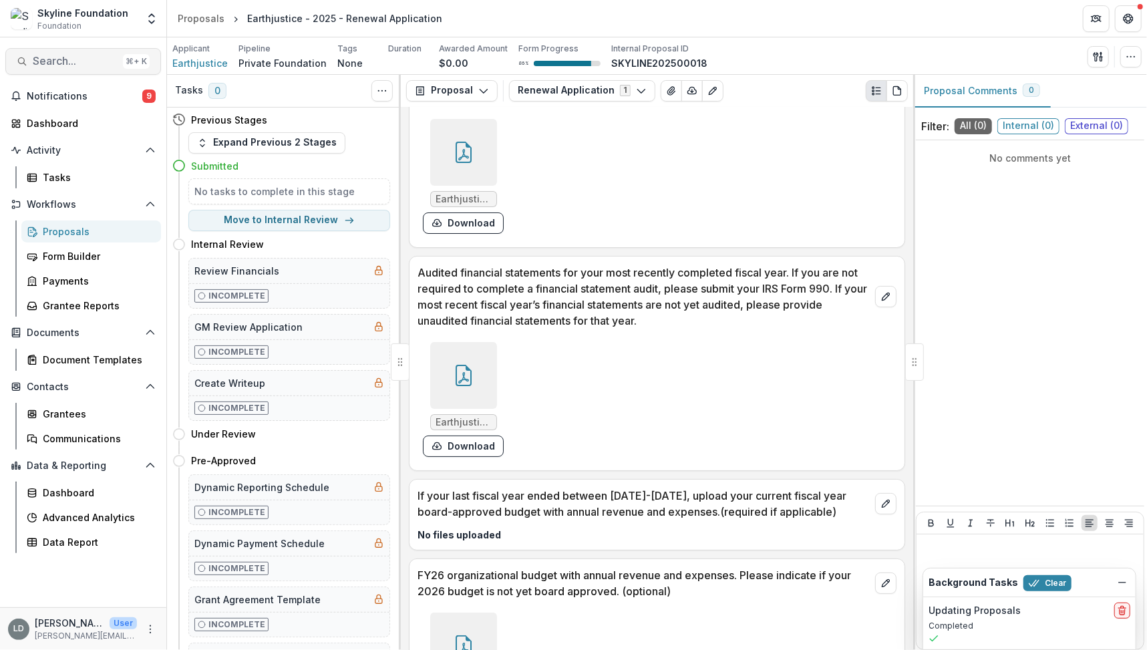
click at [73, 61] on span "Search..." at bounding box center [75, 61] width 85 height 13
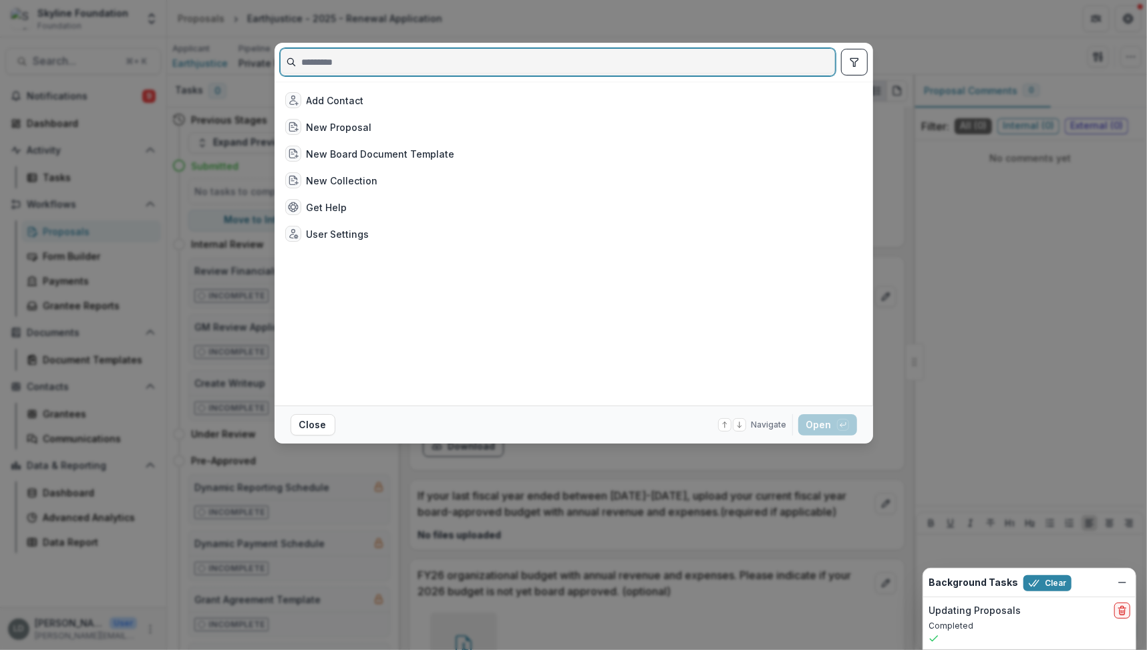
click at [361, 62] on input at bounding box center [558, 61] width 555 height 21
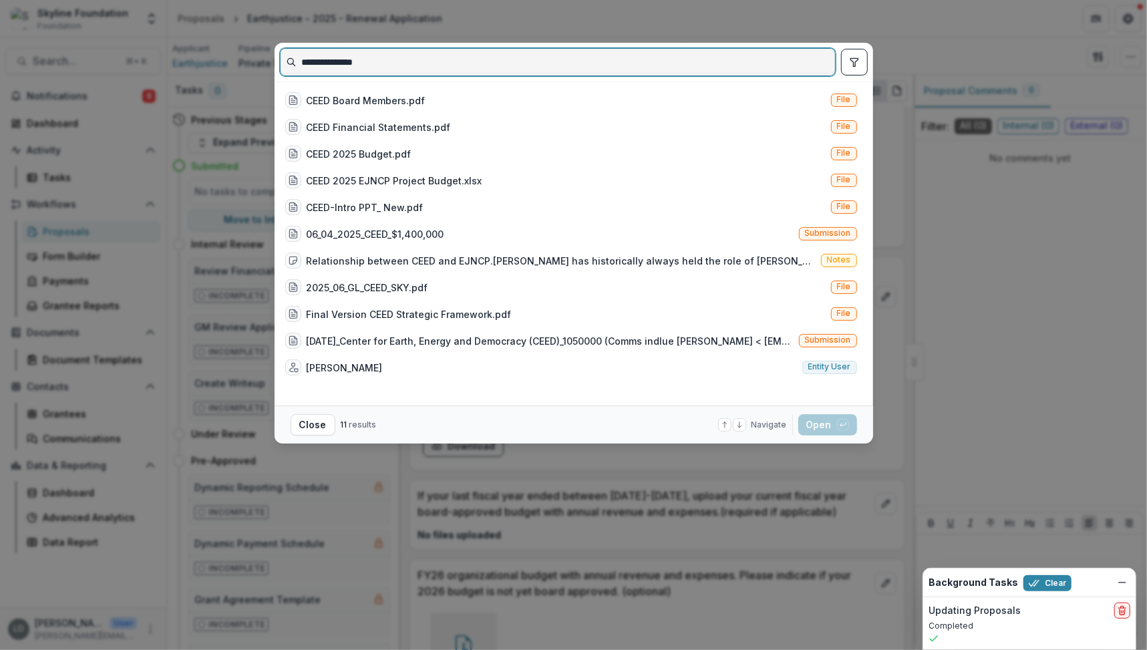
click at [370, 53] on input "**********" at bounding box center [558, 61] width 555 height 21
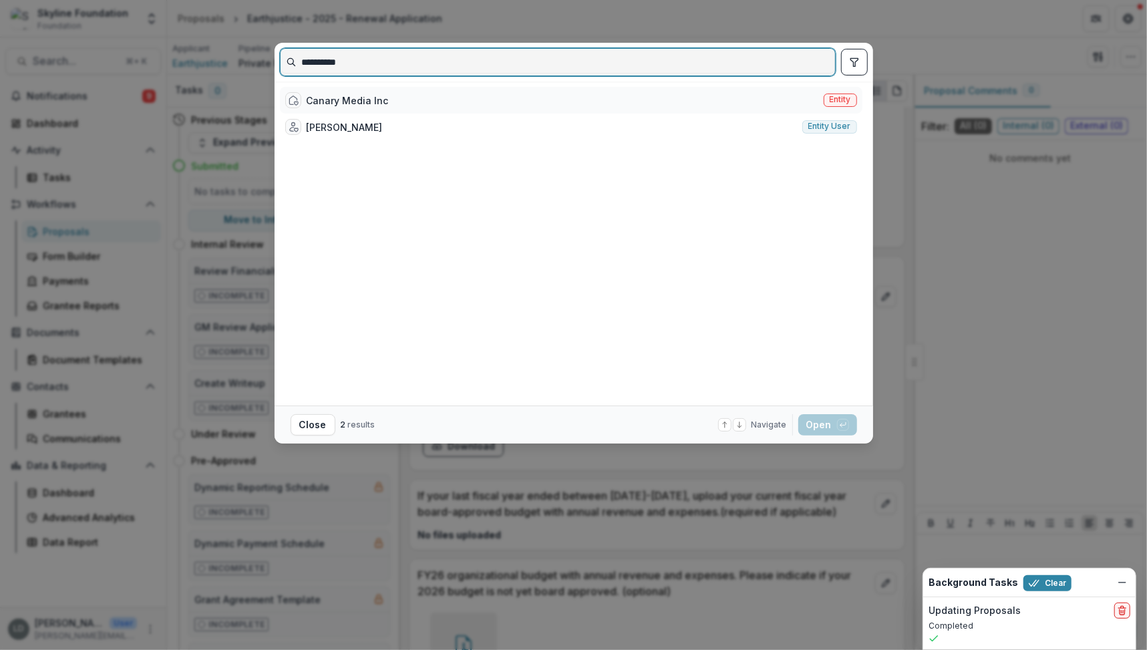
type input "**********"
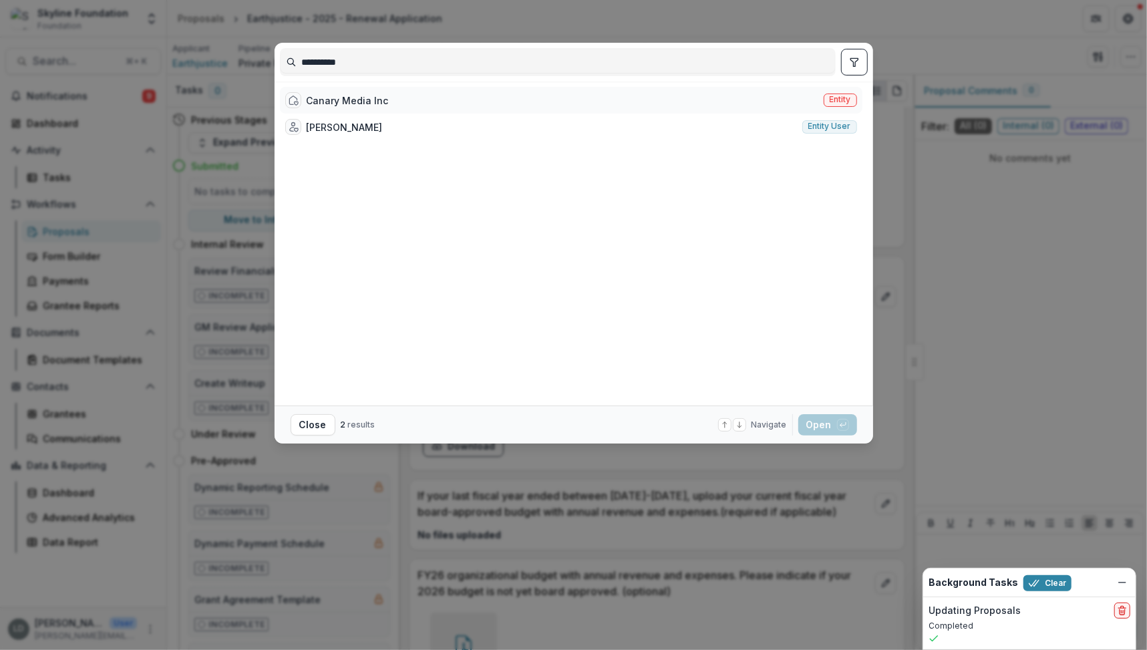
click at [424, 96] on div "Canary Media Inc Entity" at bounding box center [571, 100] width 583 height 27
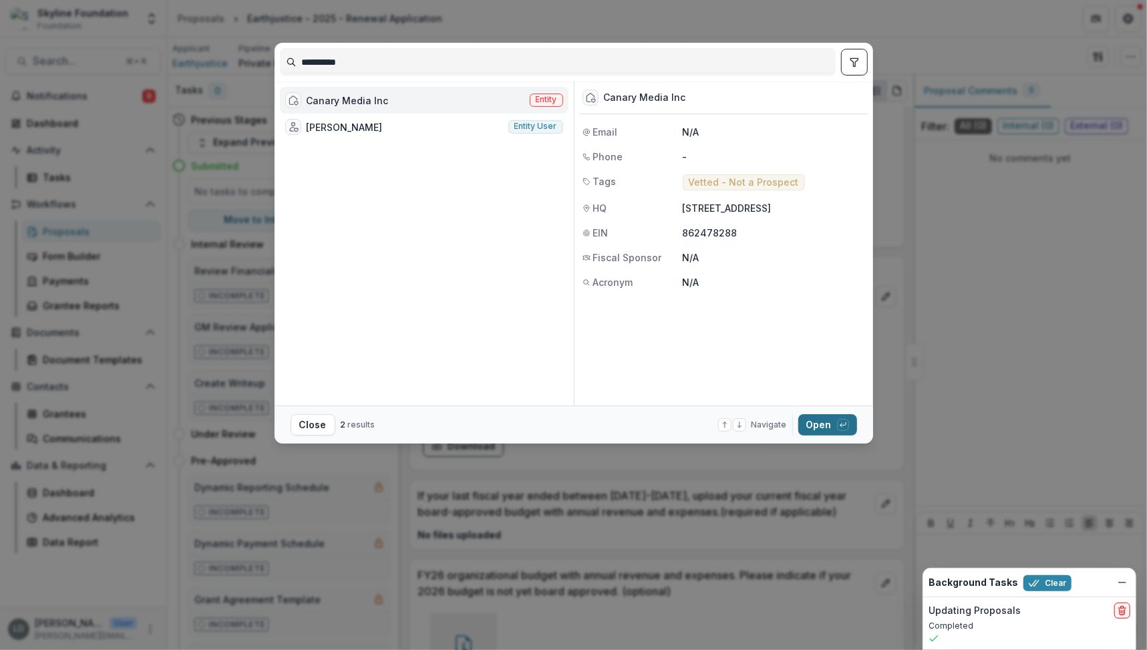
click at [820, 422] on button "Open with enter key" at bounding box center [827, 424] width 59 height 21
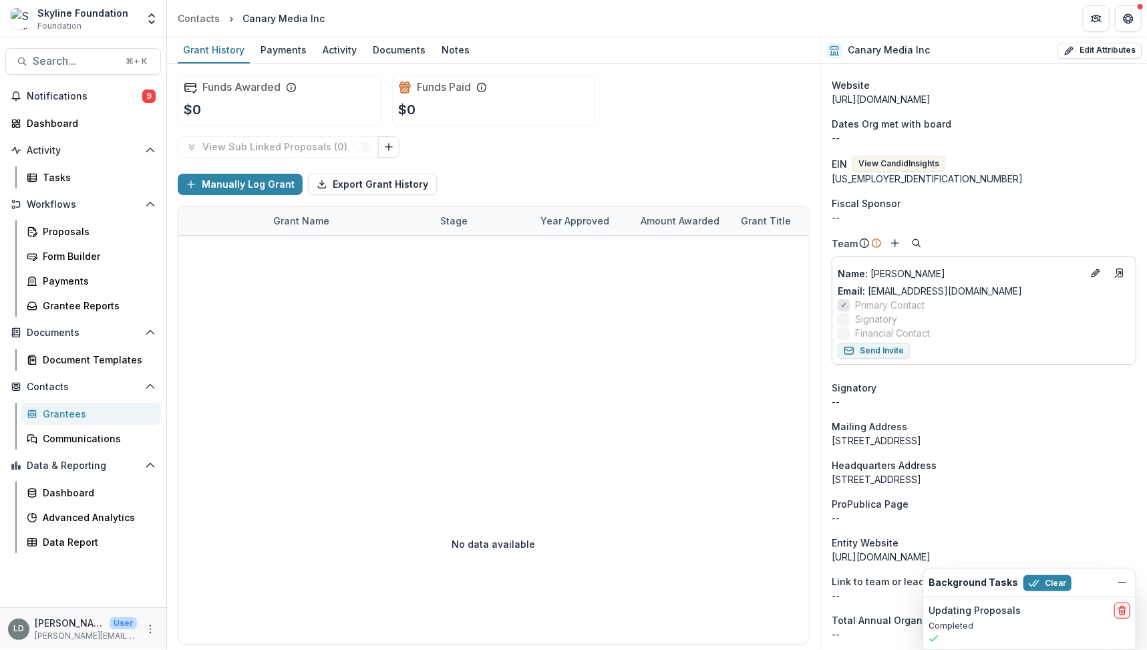
scroll to position [325, 0]
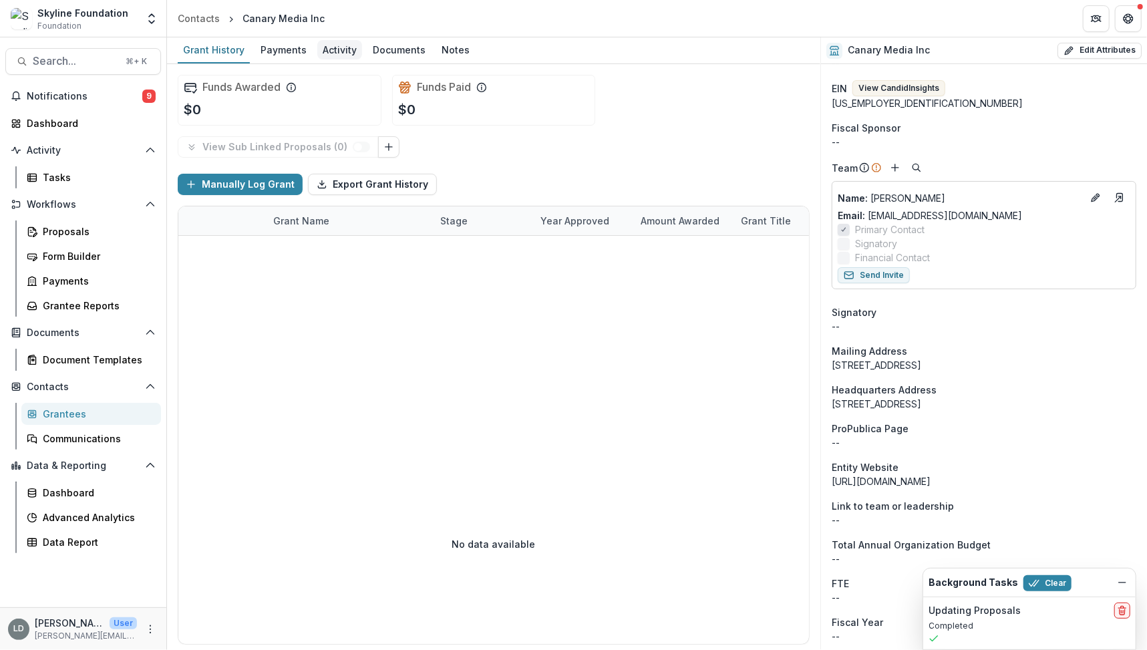
click at [337, 48] on div "Activity" at bounding box center [339, 49] width 45 height 19
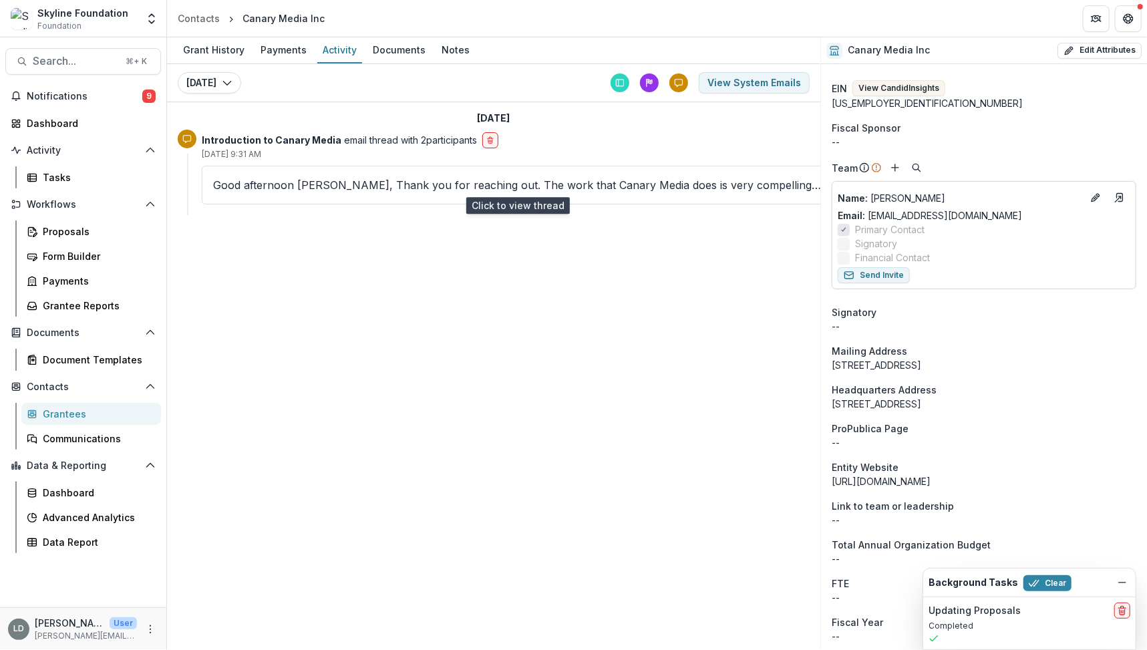
scroll to position [8, 0]
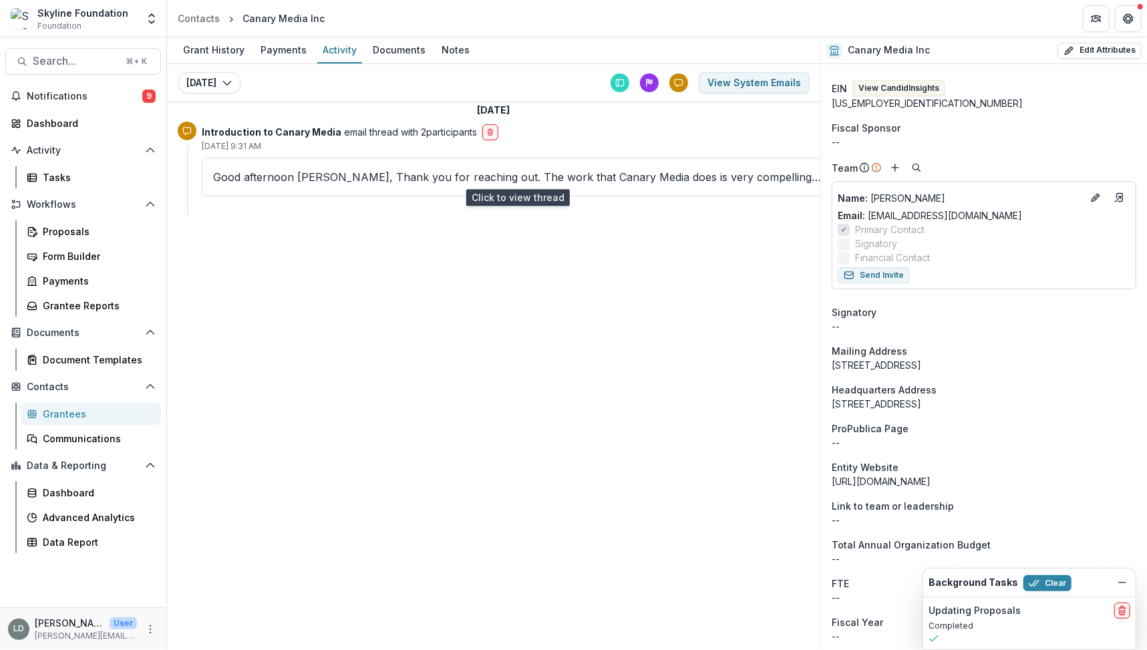
click at [671, 176] on p "Good afternoon [PERSON_NAME], Thank you for reaching out. The work that Canary …" at bounding box center [517, 177] width 609 height 16
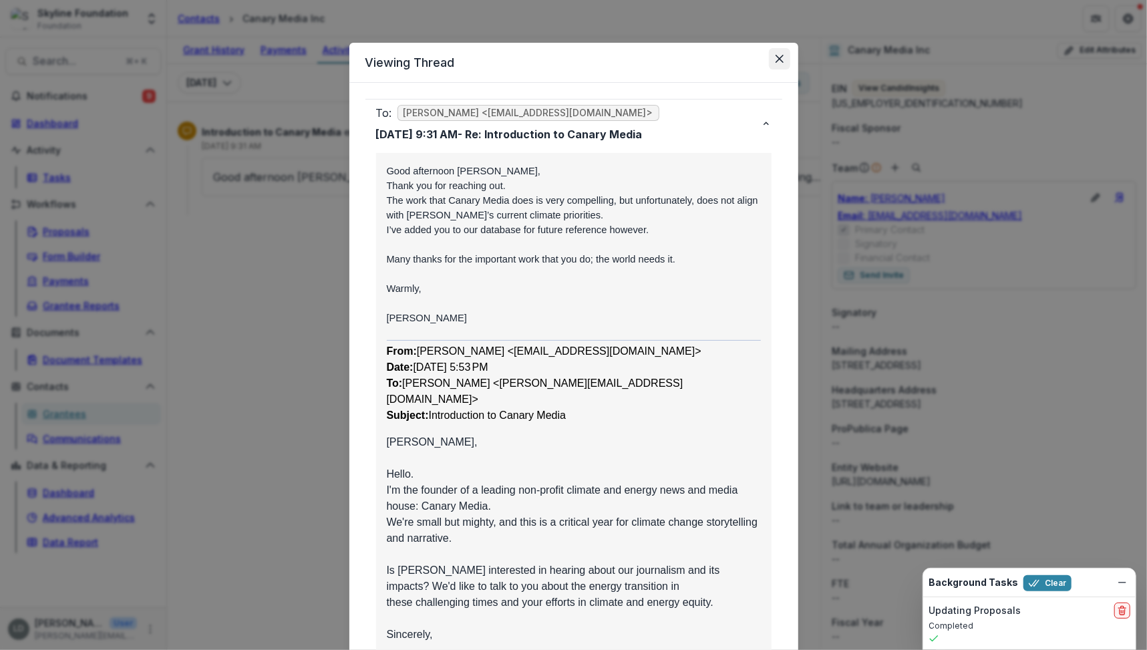
click at [779, 59] on icon "Close" at bounding box center [780, 59] width 8 height 8
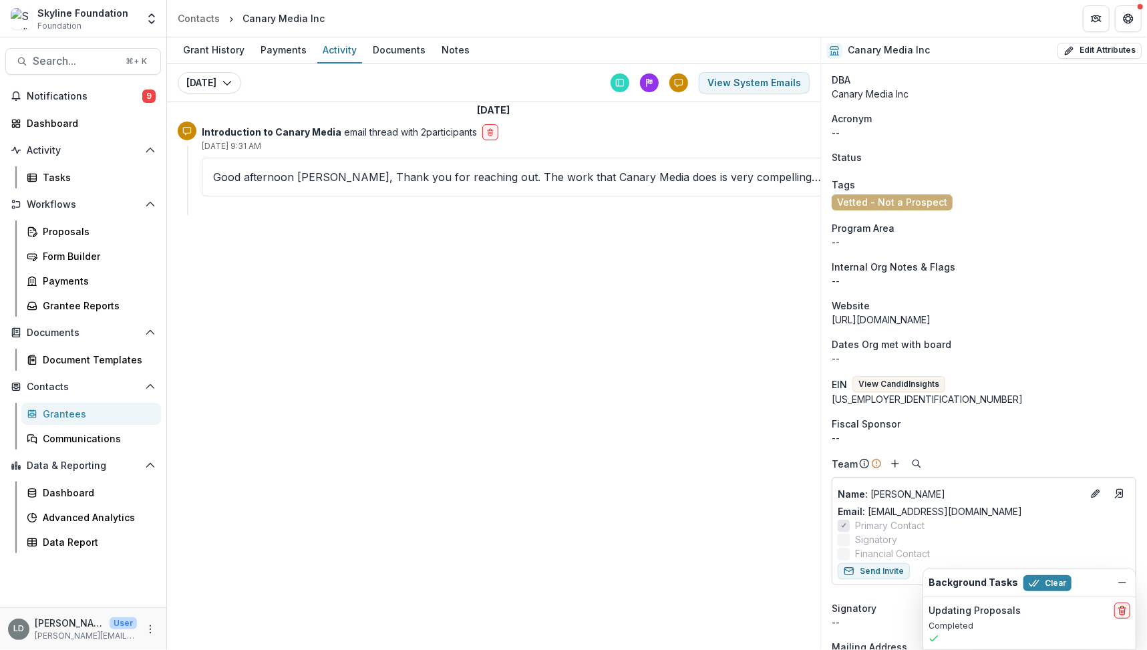
scroll to position [0, 0]
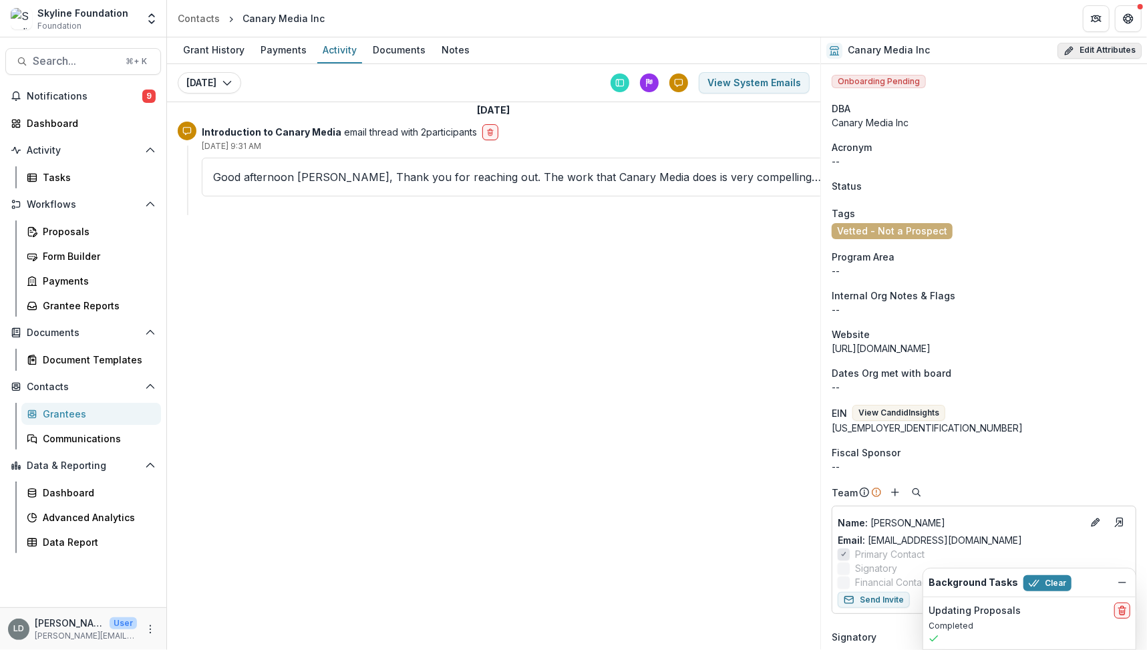
click at [1088, 54] on button "Edit Attributes" at bounding box center [1100, 51] width 84 height 16
select select
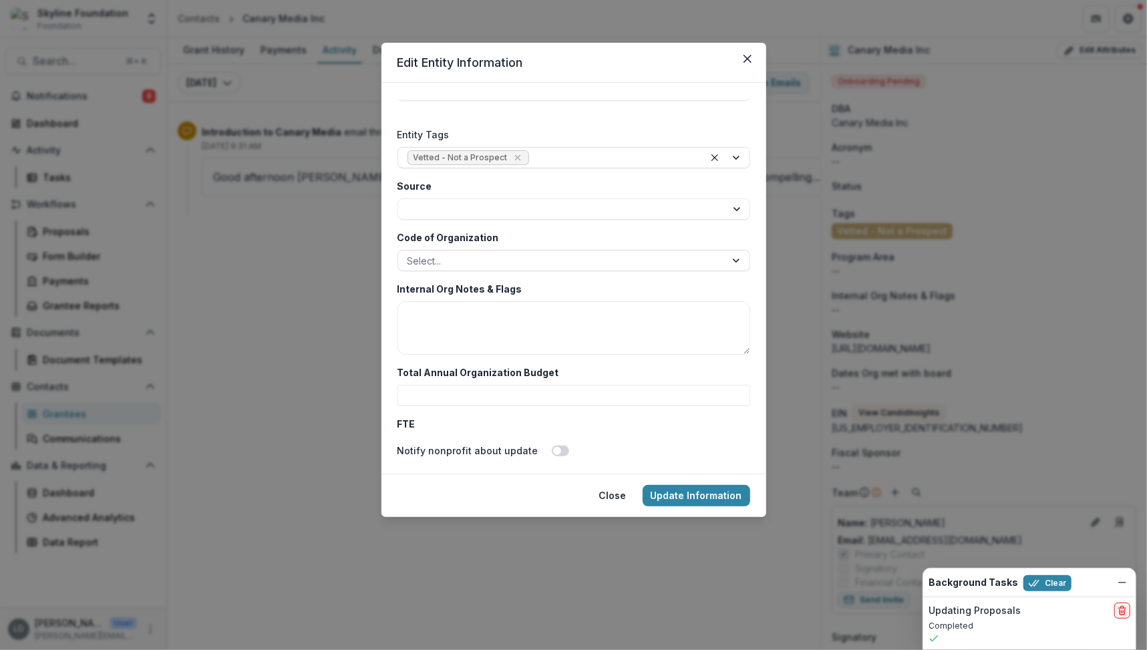
scroll to position [2229, 0]
click at [621, 152] on div at bounding box center [613, 156] width 162 height 17
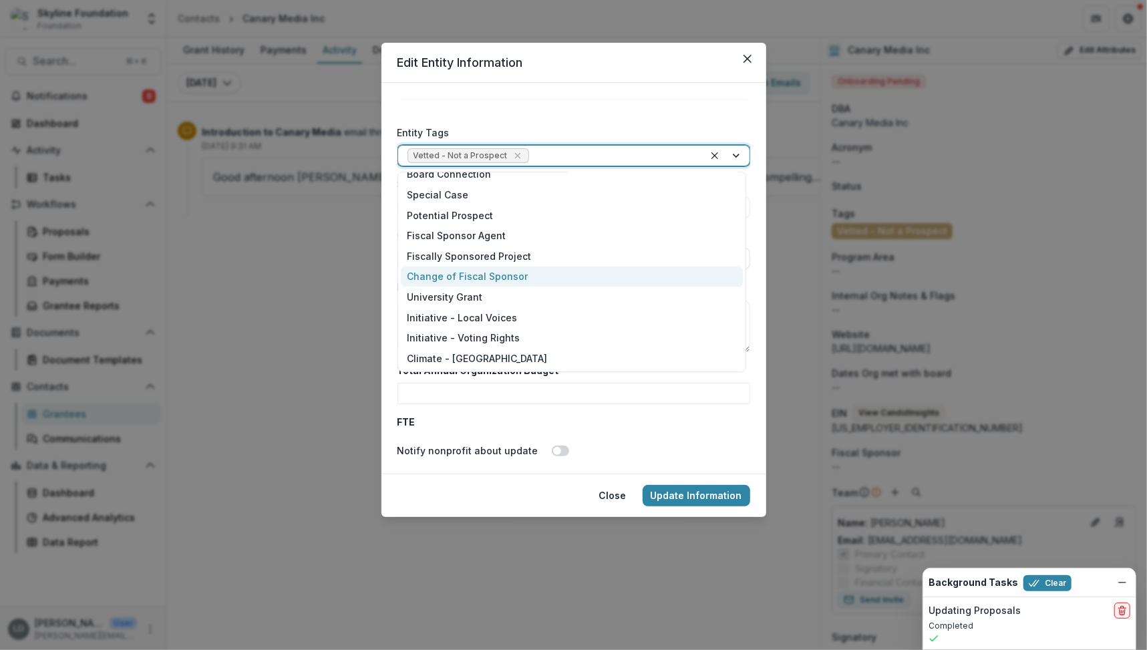
scroll to position [0, 0]
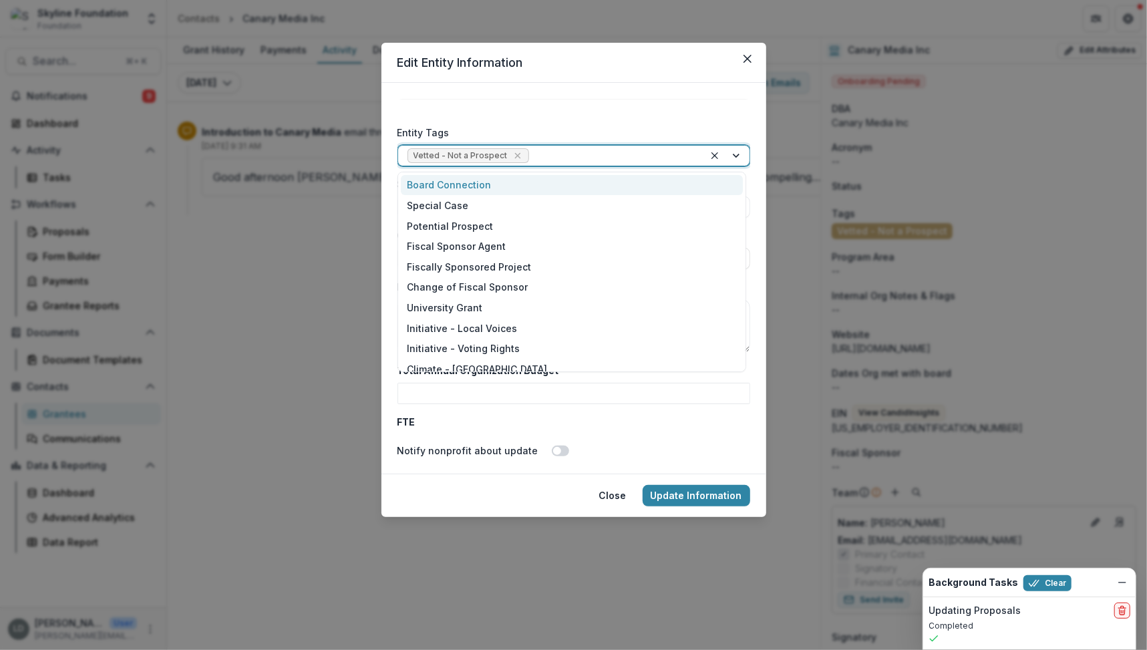
click at [679, 158] on div at bounding box center [613, 156] width 162 height 17
click at [687, 98] on form "**********" at bounding box center [573, 278] width 385 height 391
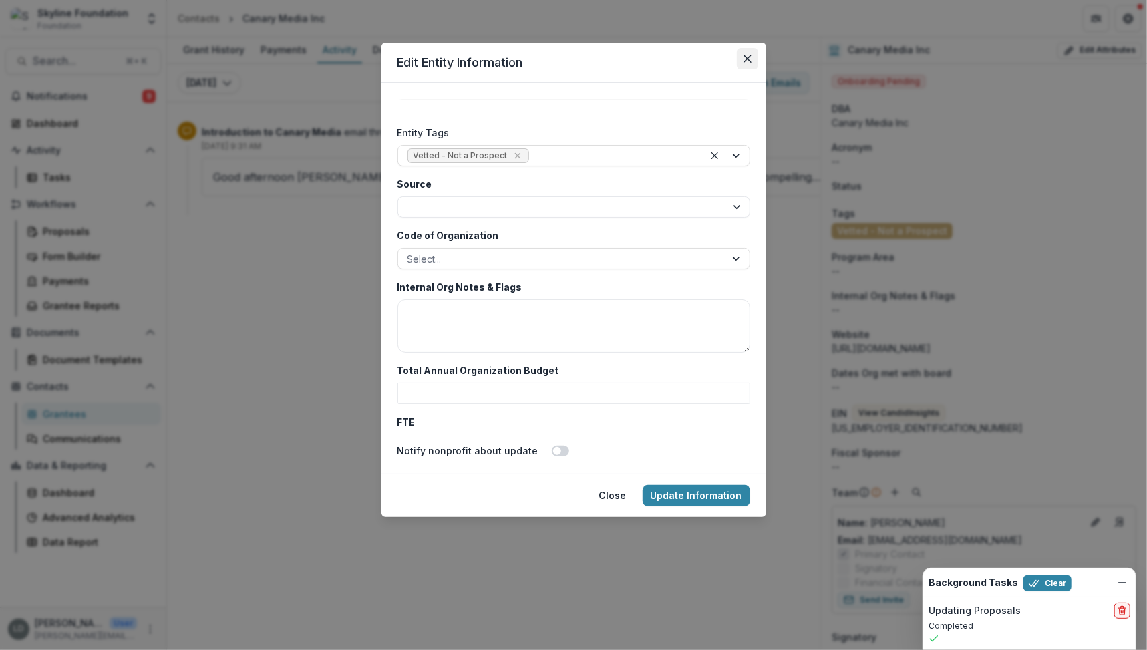
click at [748, 60] on icon "Close" at bounding box center [748, 59] width 8 height 8
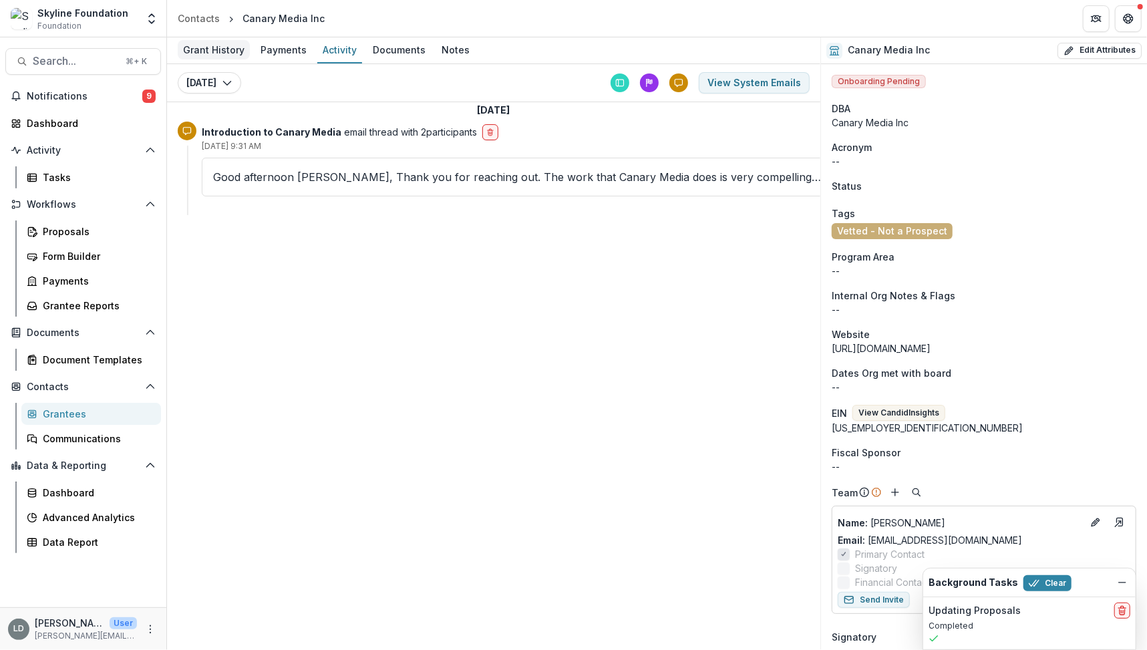
click at [231, 51] on div "Grant History" at bounding box center [214, 49] width 72 height 19
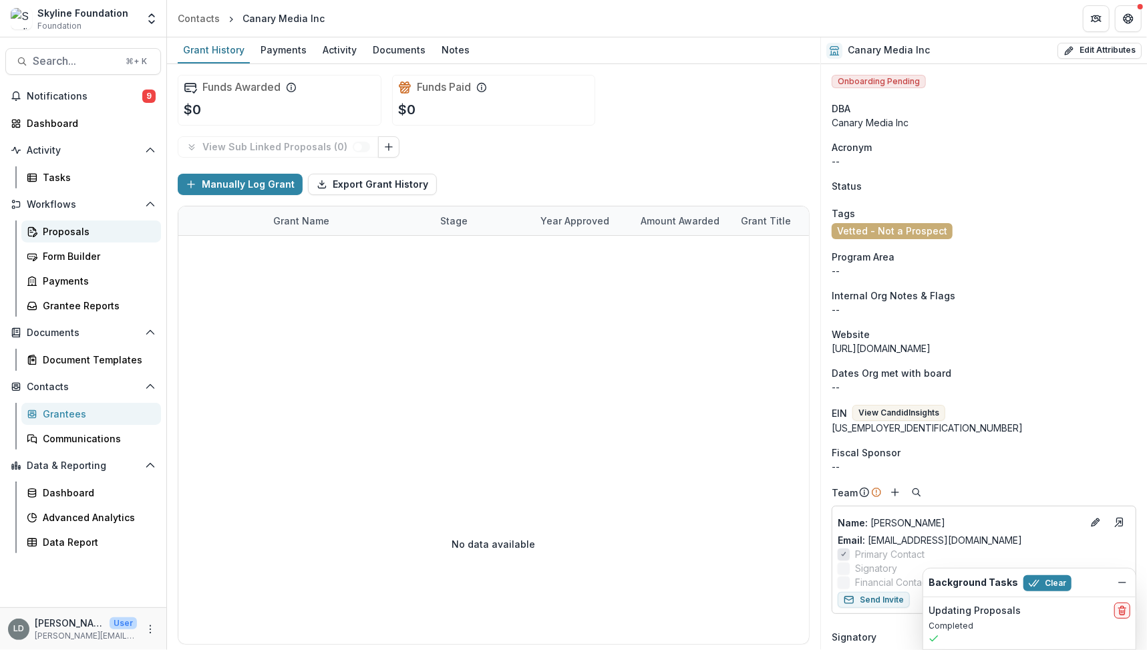
click at [65, 229] on div "Proposals" at bounding box center [97, 231] width 108 height 14
